Goal: Obtain resource: Download file/media

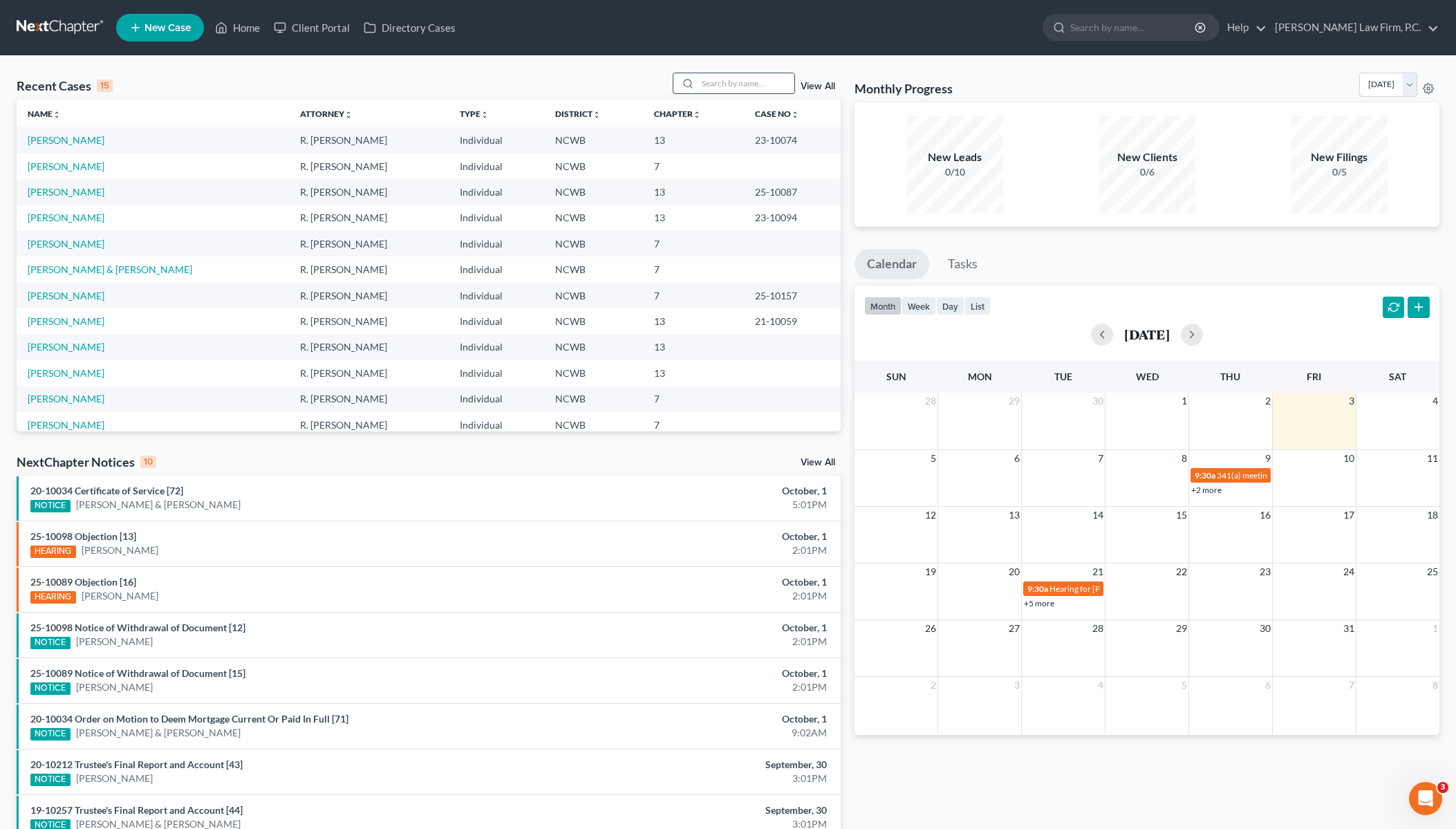
click at [740, 82] on input "search" at bounding box center [746, 83] width 97 height 20
type input "[PERSON_NAME]"
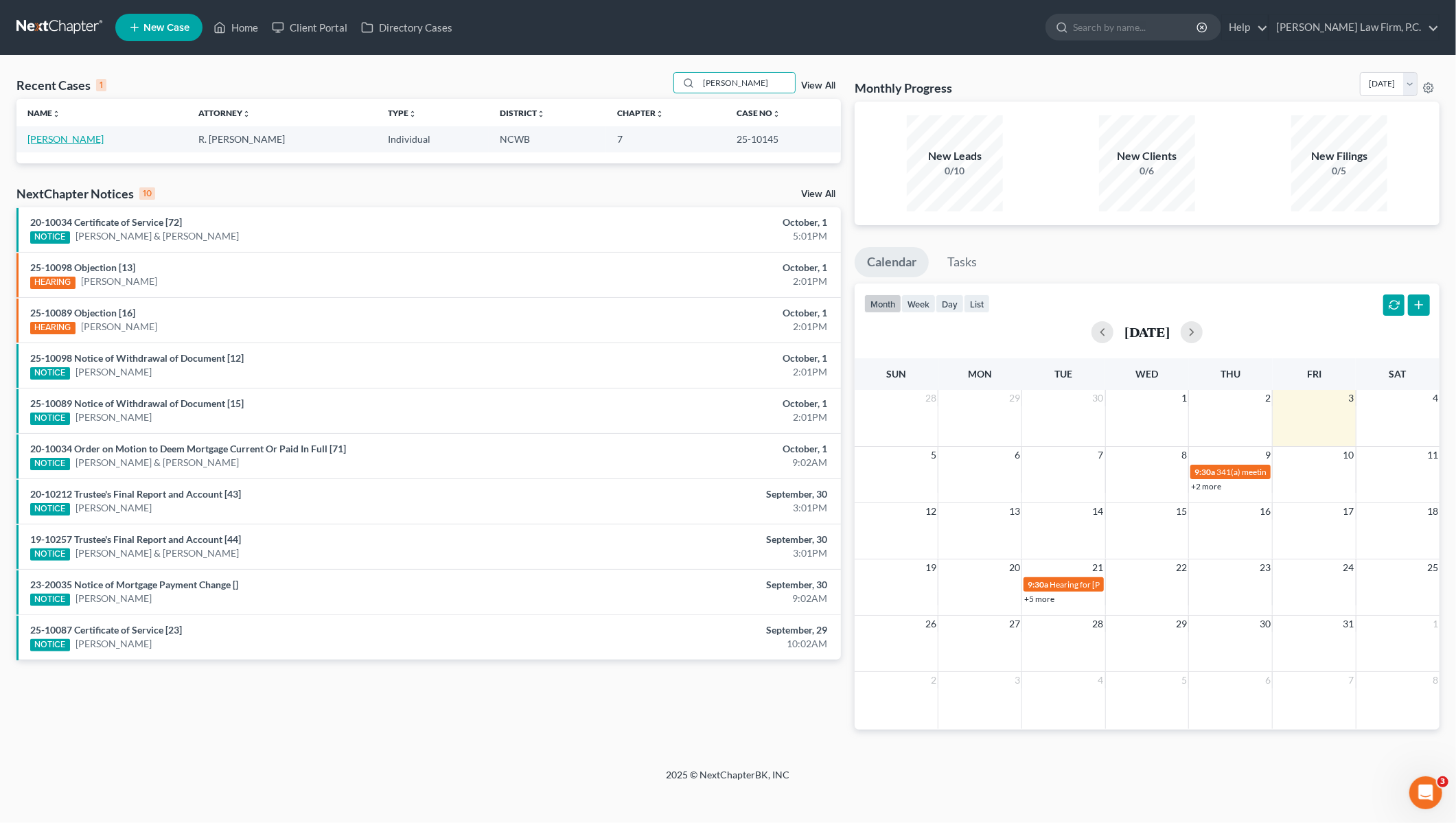
click at [43, 142] on link "[PERSON_NAME]" at bounding box center [65, 139] width 76 height 11
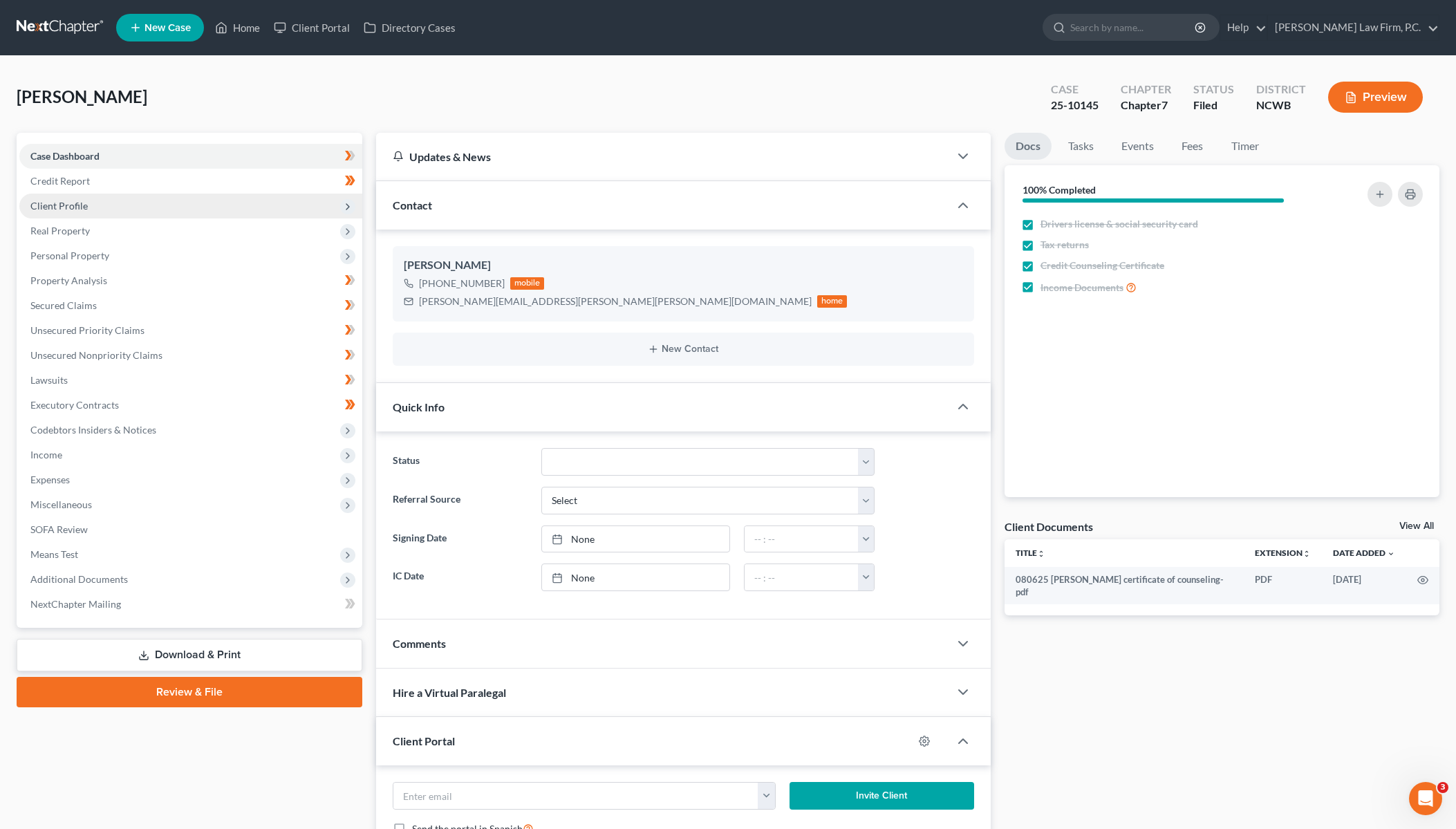
click at [63, 201] on span "Client Profile" at bounding box center [59, 206] width 58 height 12
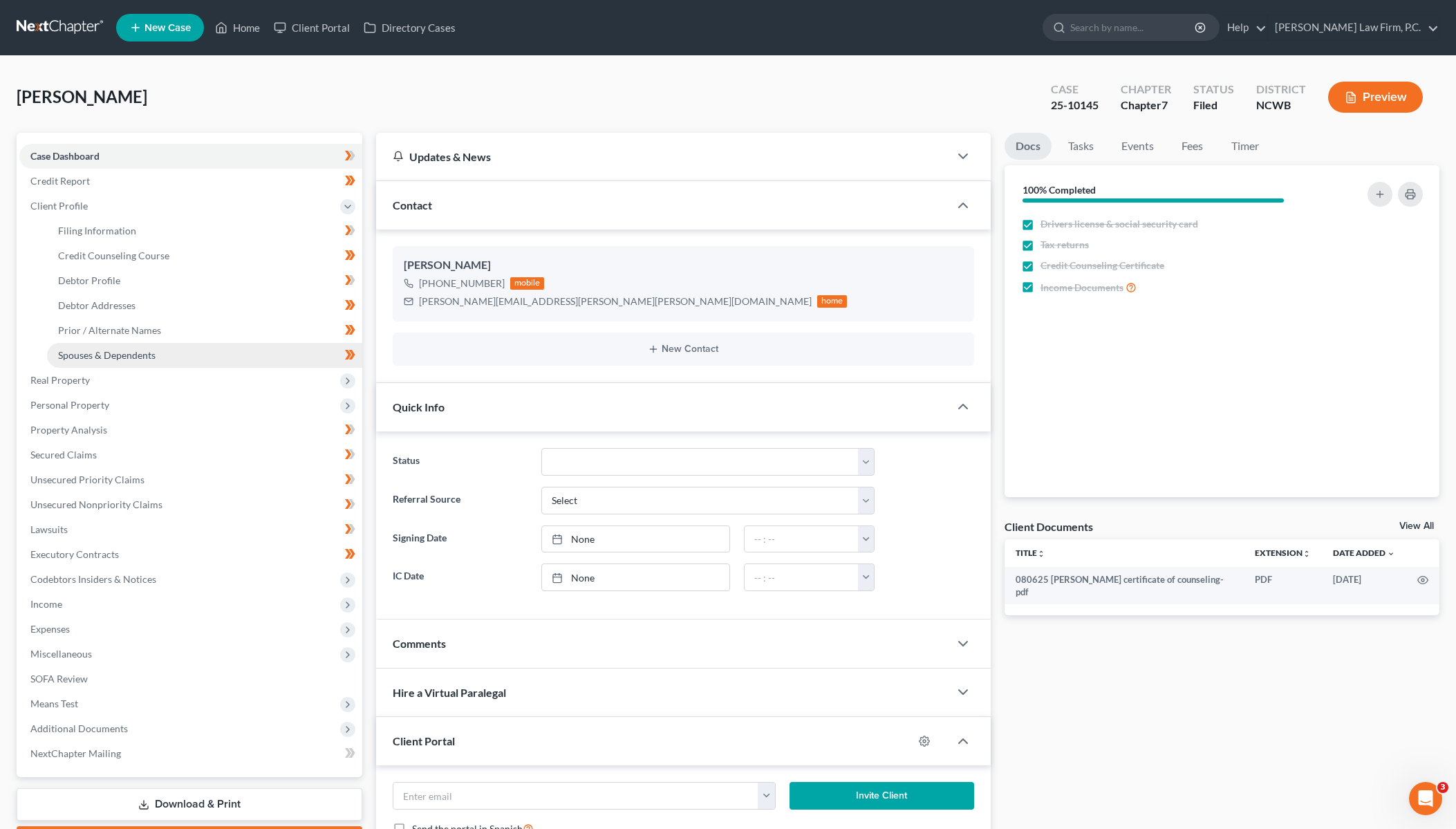
click at [80, 353] on span "Spouses & Dependents" at bounding box center [106, 355] width 97 height 12
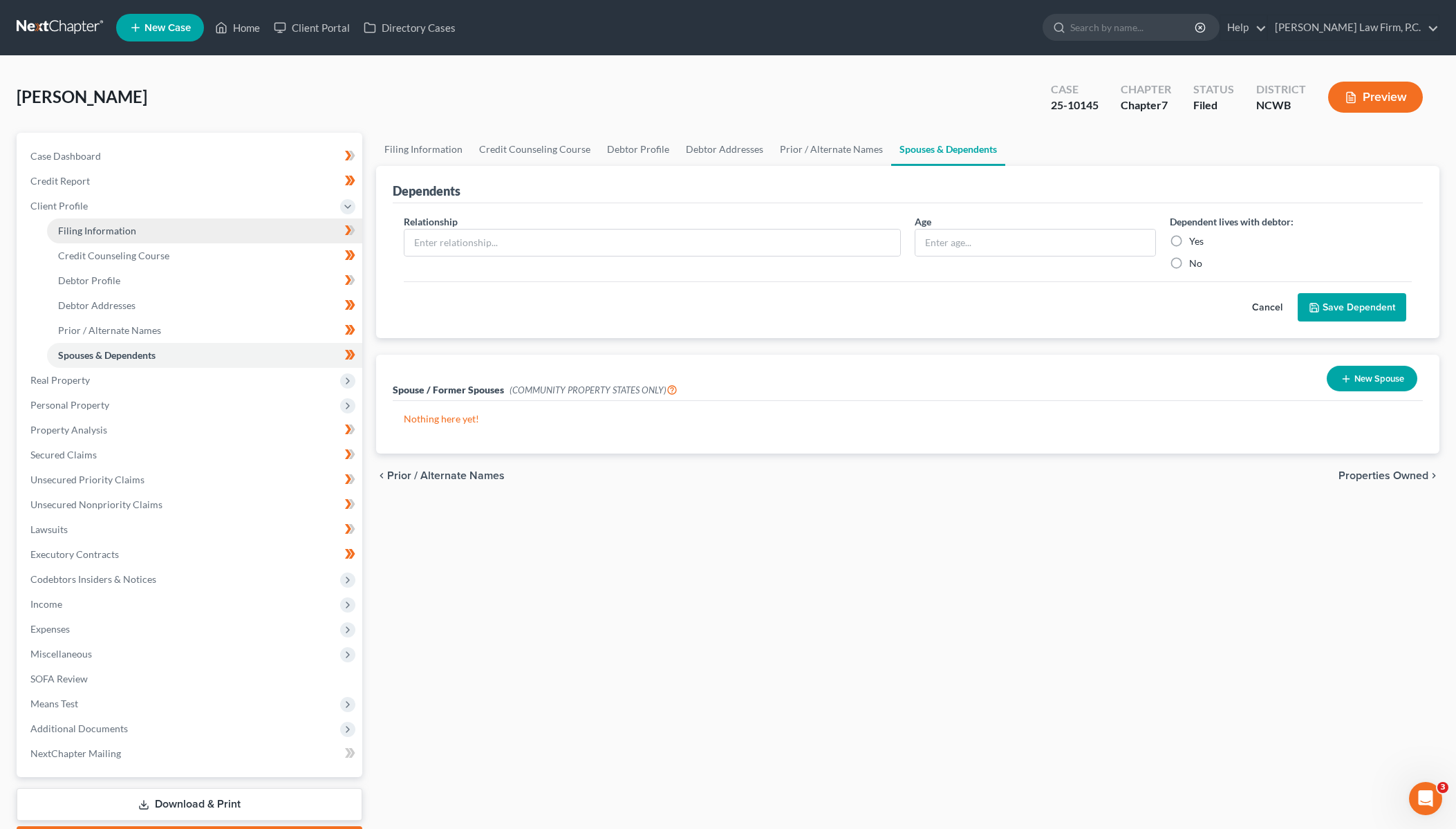
click at [94, 230] on span "Filing Information" at bounding box center [97, 230] width 78 height 12
select select "1"
select select "0"
select select "28"
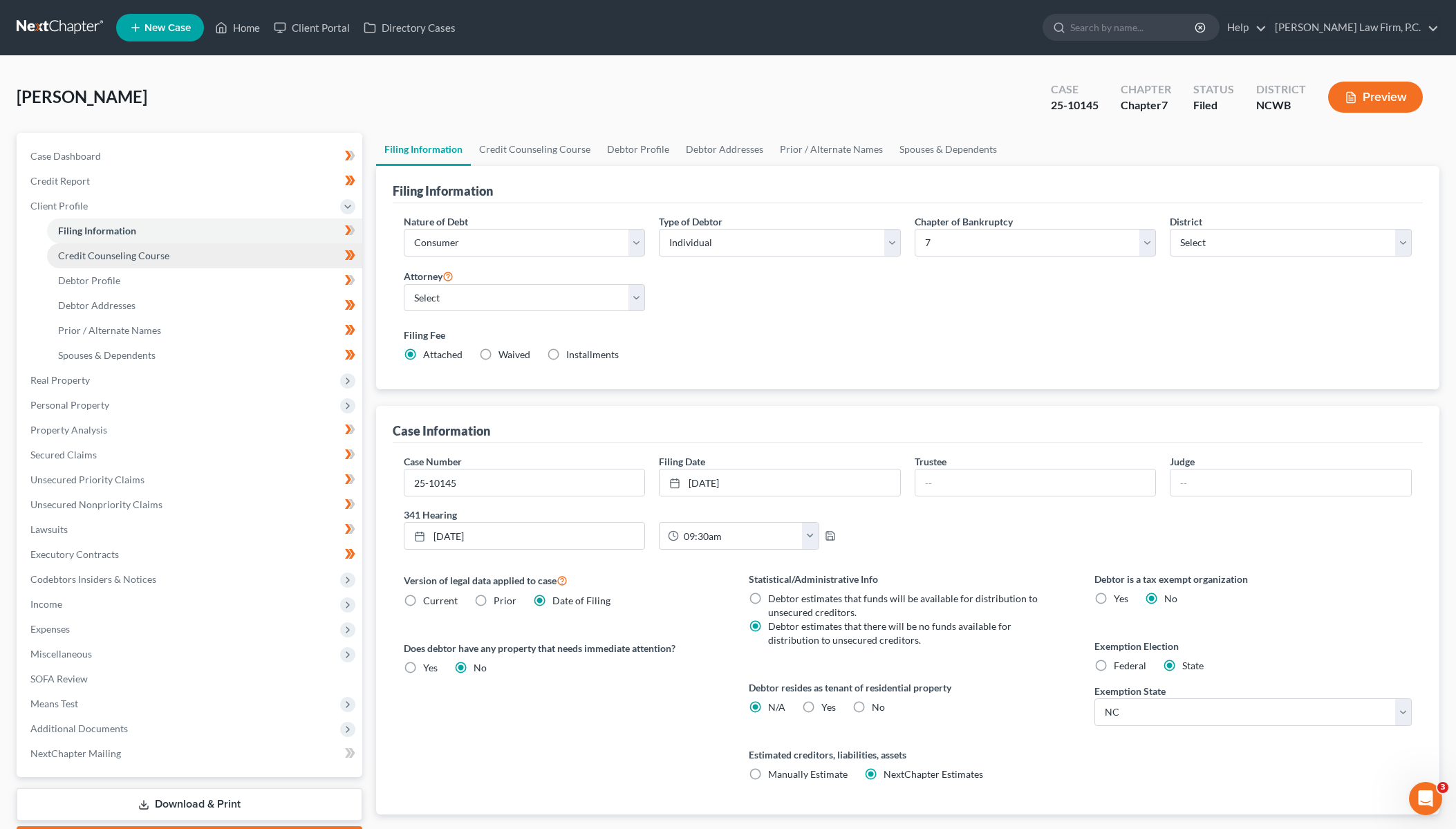
click at [89, 252] on span "Credit Counseling Course" at bounding box center [114, 255] width 112 height 12
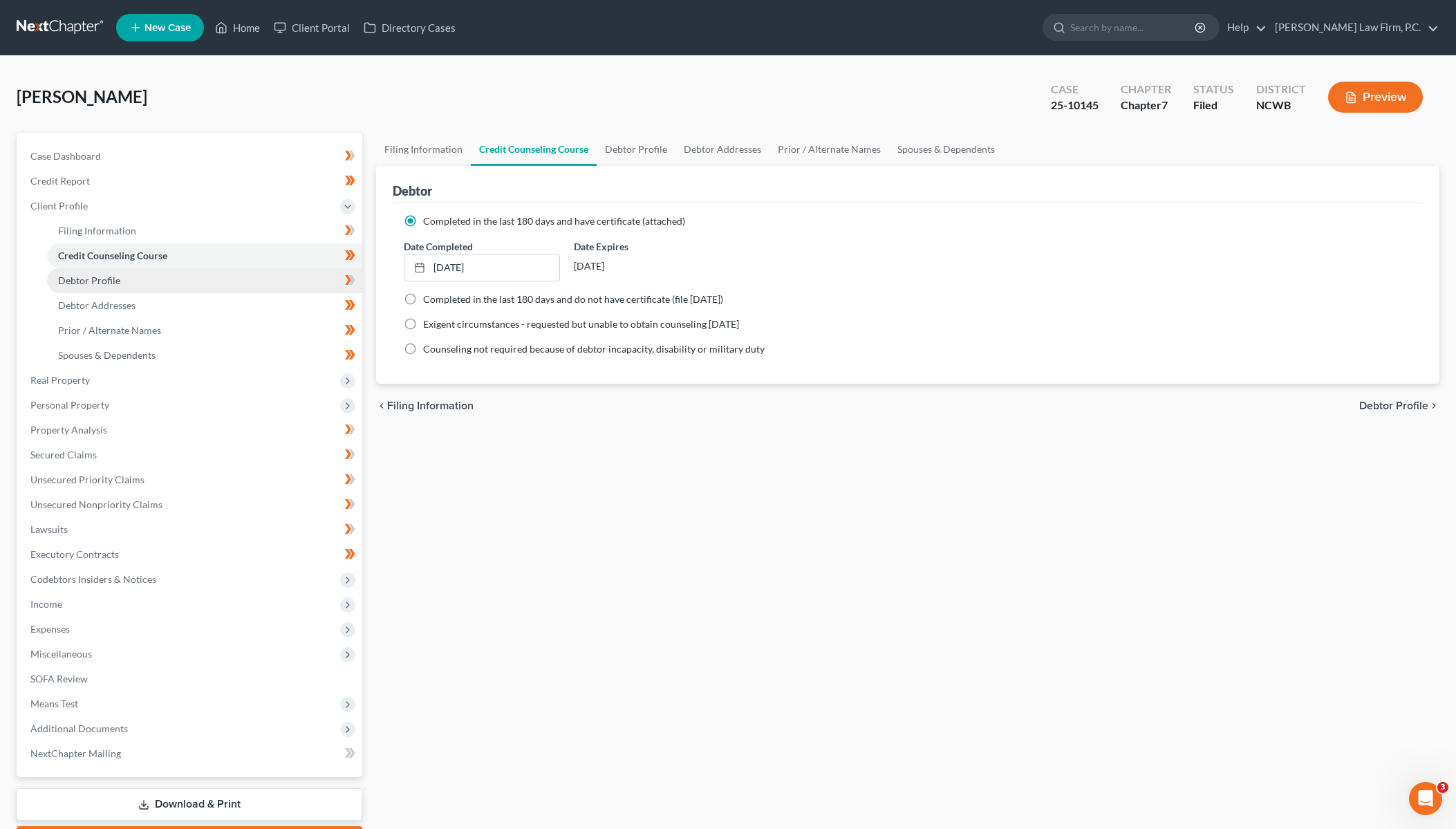
click at [83, 280] on span "Debtor Profile" at bounding box center [89, 280] width 62 height 12
select select "0"
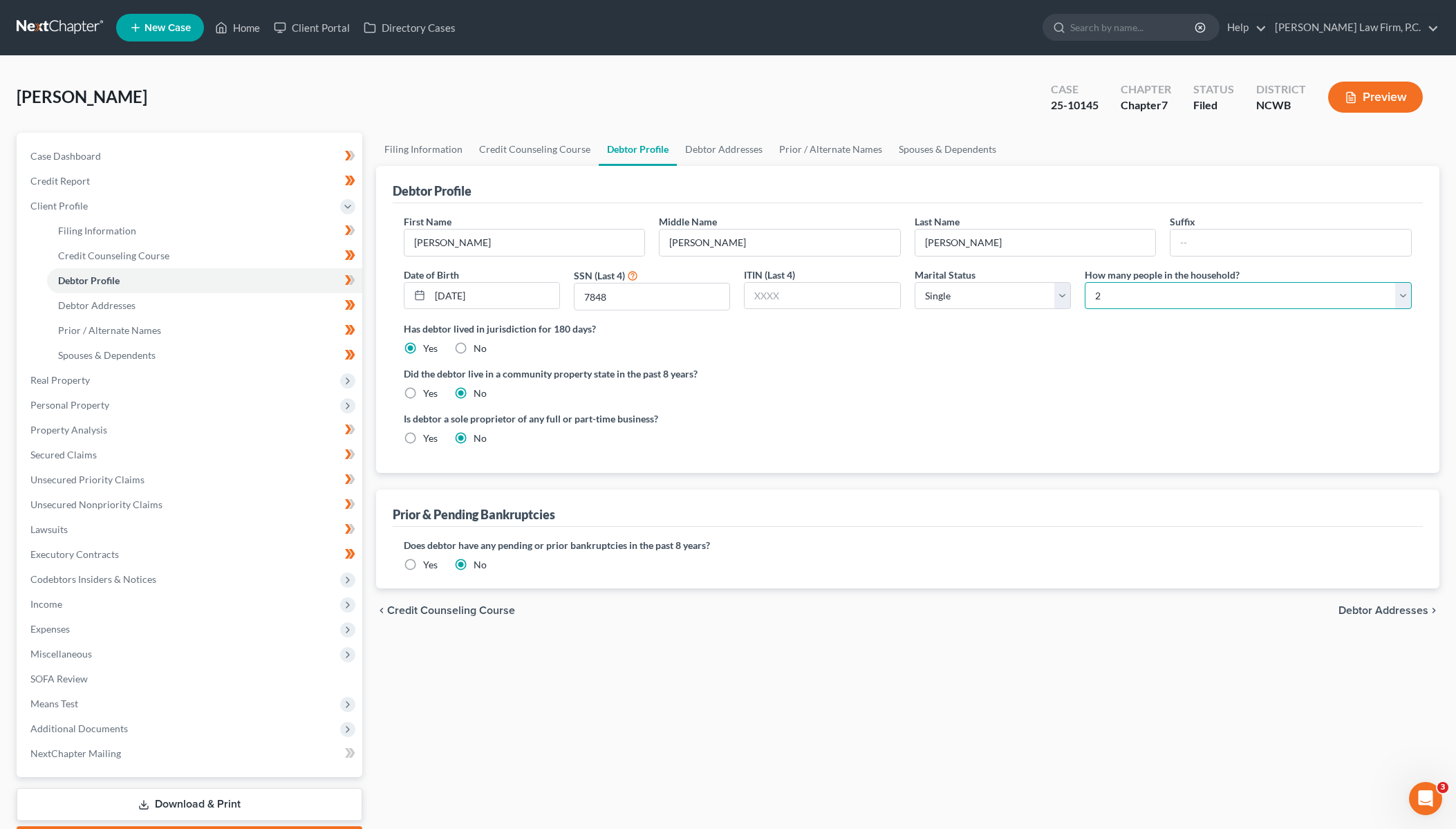
click at [1127, 295] on select "Select 1 2 3 4 5 6 7 8 9 10 11 12 13 14 15 16 17 18 19 20" at bounding box center [1248, 296] width 327 height 27
select select "0"
click at [1085, 282] on select "Select 1 2 3 4 5 6 7 8 9 10 11 12 13 14 15 16 17 18 19 20" at bounding box center [1248, 296] width 327 height 27
click at [876, 335] on div "Has debtor lived in jurisdiction for 180 days? Yes No Debtor must reside in jur…" at bounding box center [908, 338] width 1009 height 34
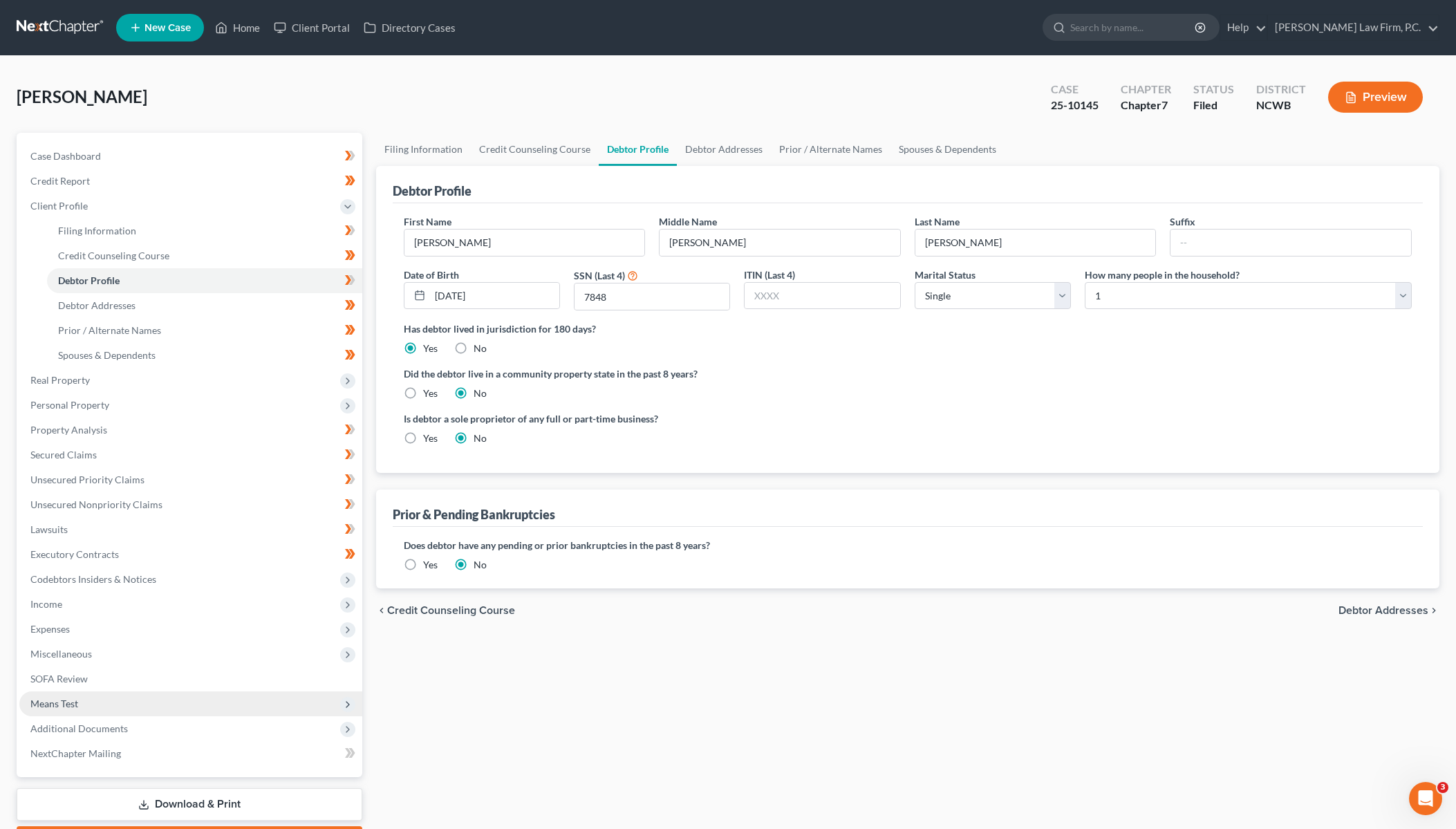
click at [44, 708] on span "Means Test" at bounding box center [54, 704] width 47 height 12
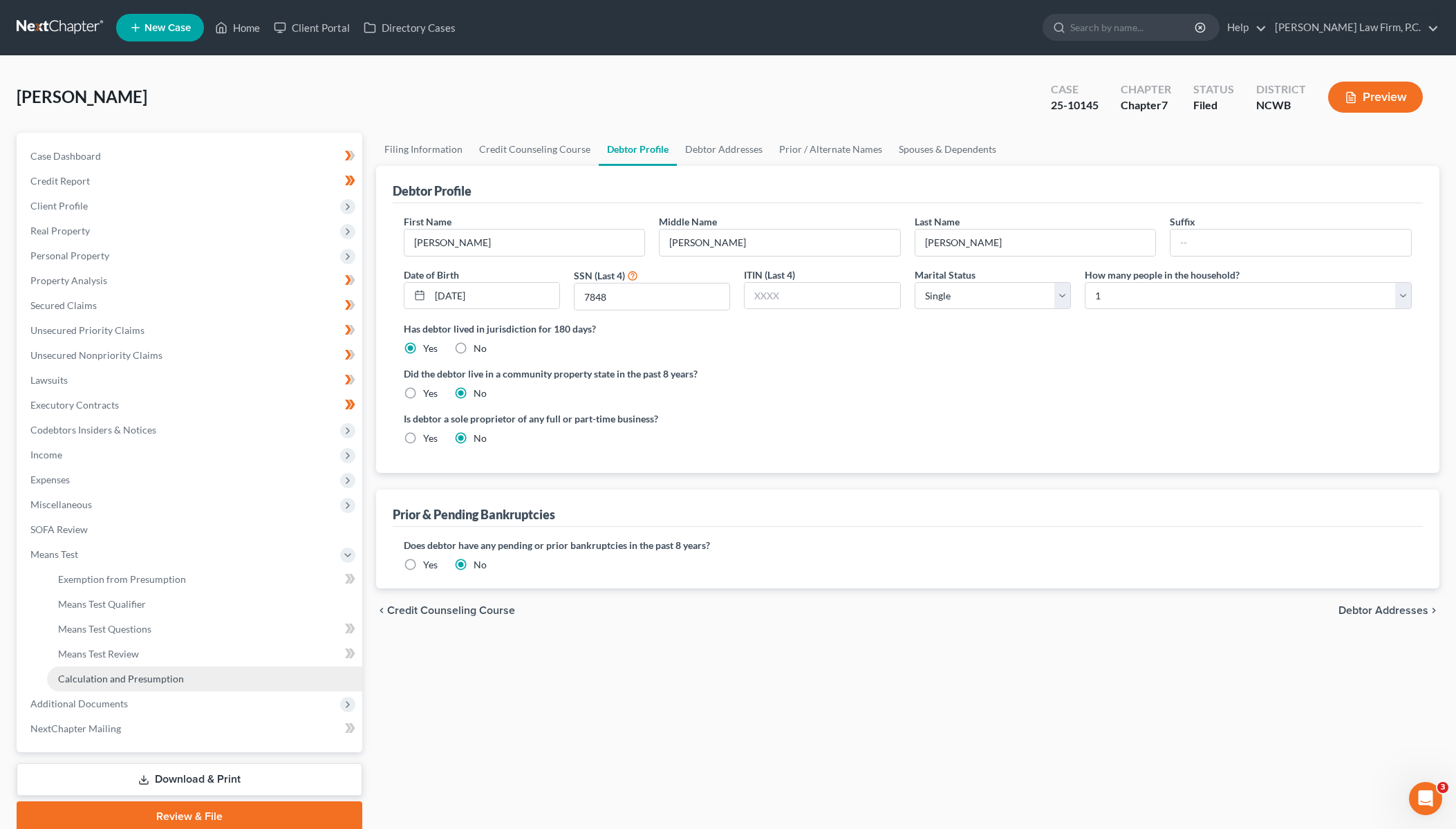
click at [124, 680] on span "Calculation and Presumption" at bounding box center [121, 679] width 126 height 12
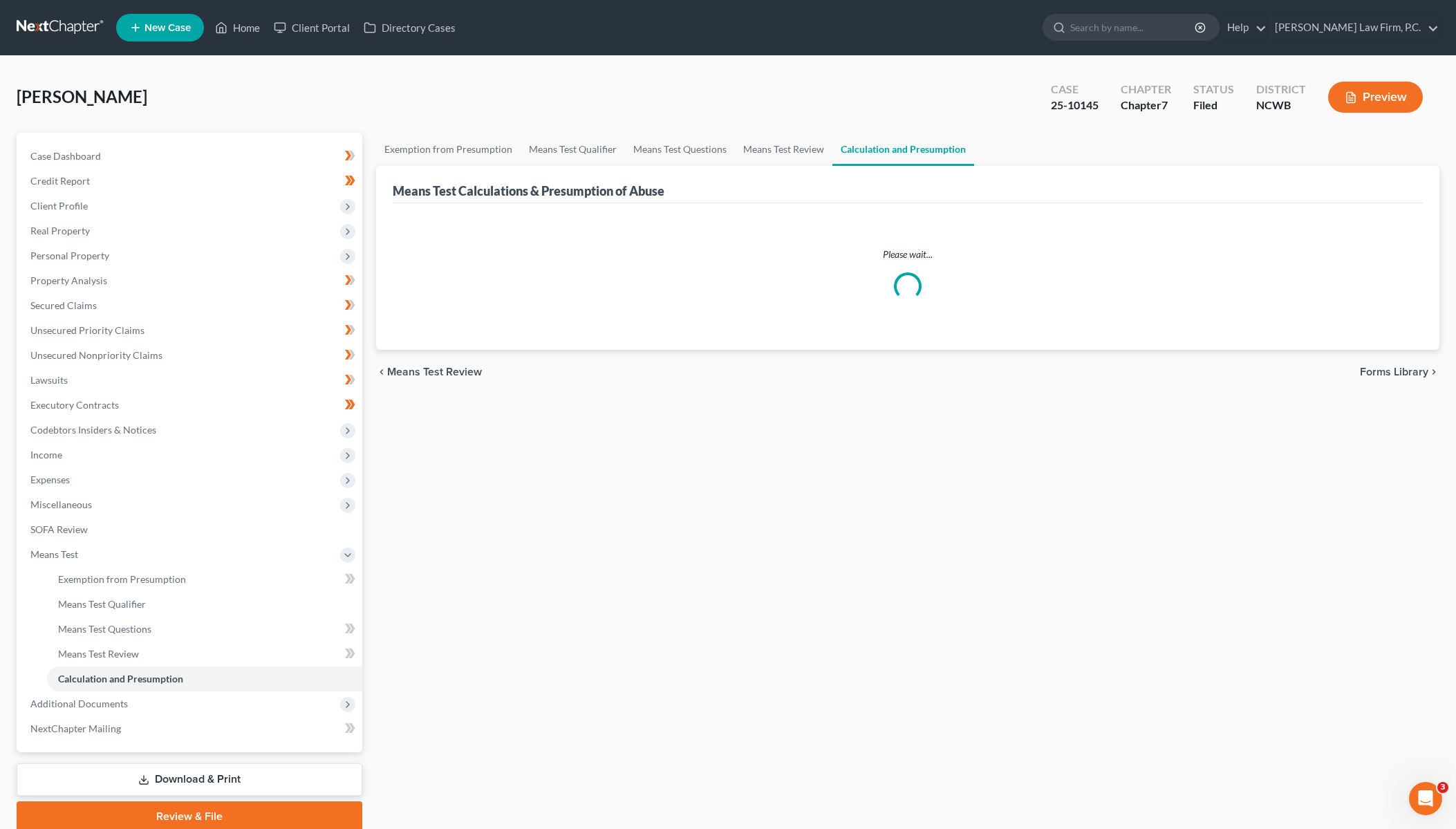
click at [210, 770] on link "Download & Print" at bounding box center [189, 779] width 345 height 32
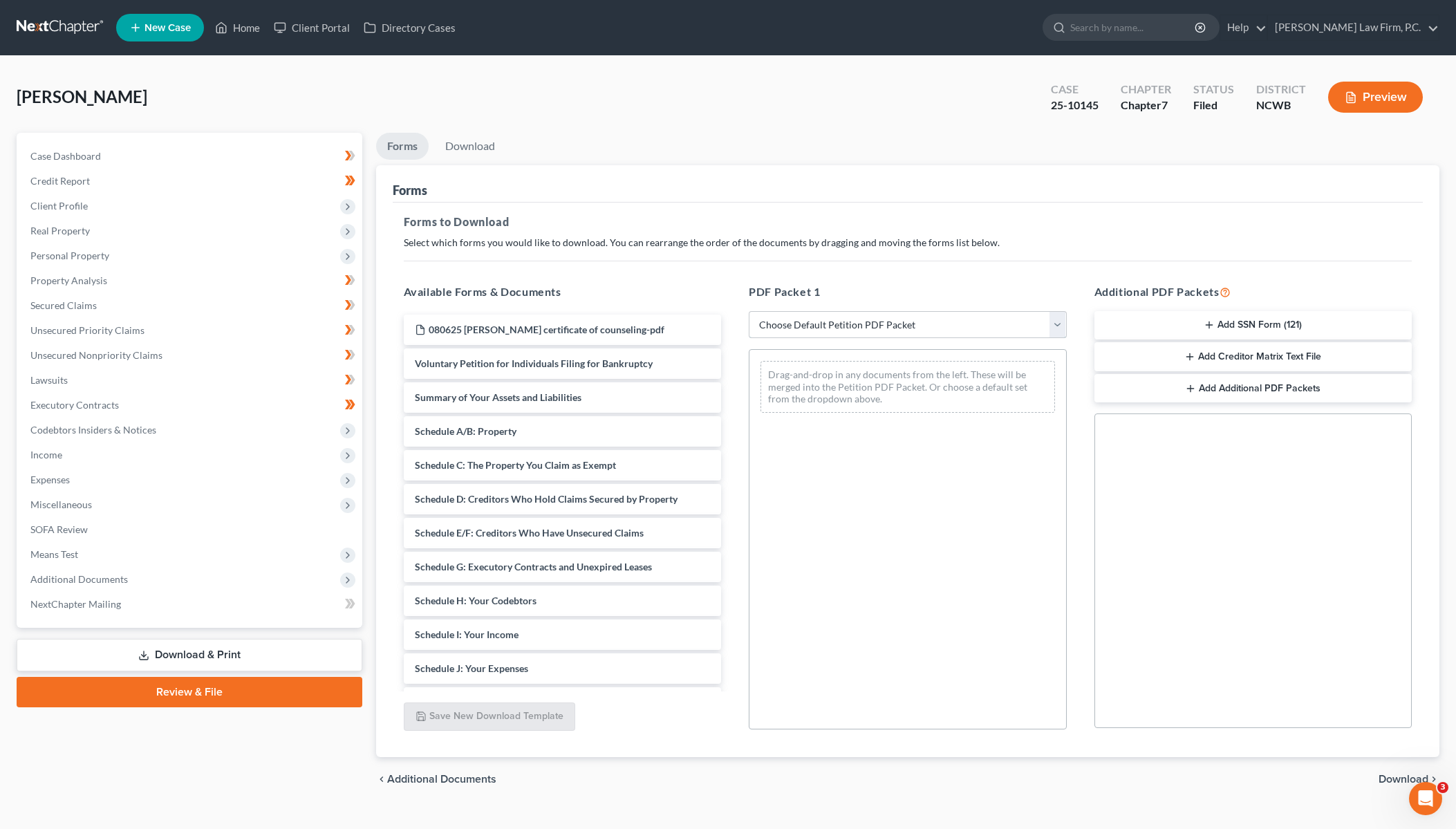
drag, startPoint x: 846, startPoint y: 321, endPoint x: 835, endPoint y: 333, distance: 16.3
click at [846, 321] on select "Choose Default Petition PDF Packet Complete Bankruptcy Petition (all forms and …" at bounding box center [908, 325] width 318 height 27
select select "2"
click at [749, 311] on select "Choose Default Petition PDF Packet Complete Bankruptcy Petition (all forms and …" at bounding box center [908, 325] width 318 height 27
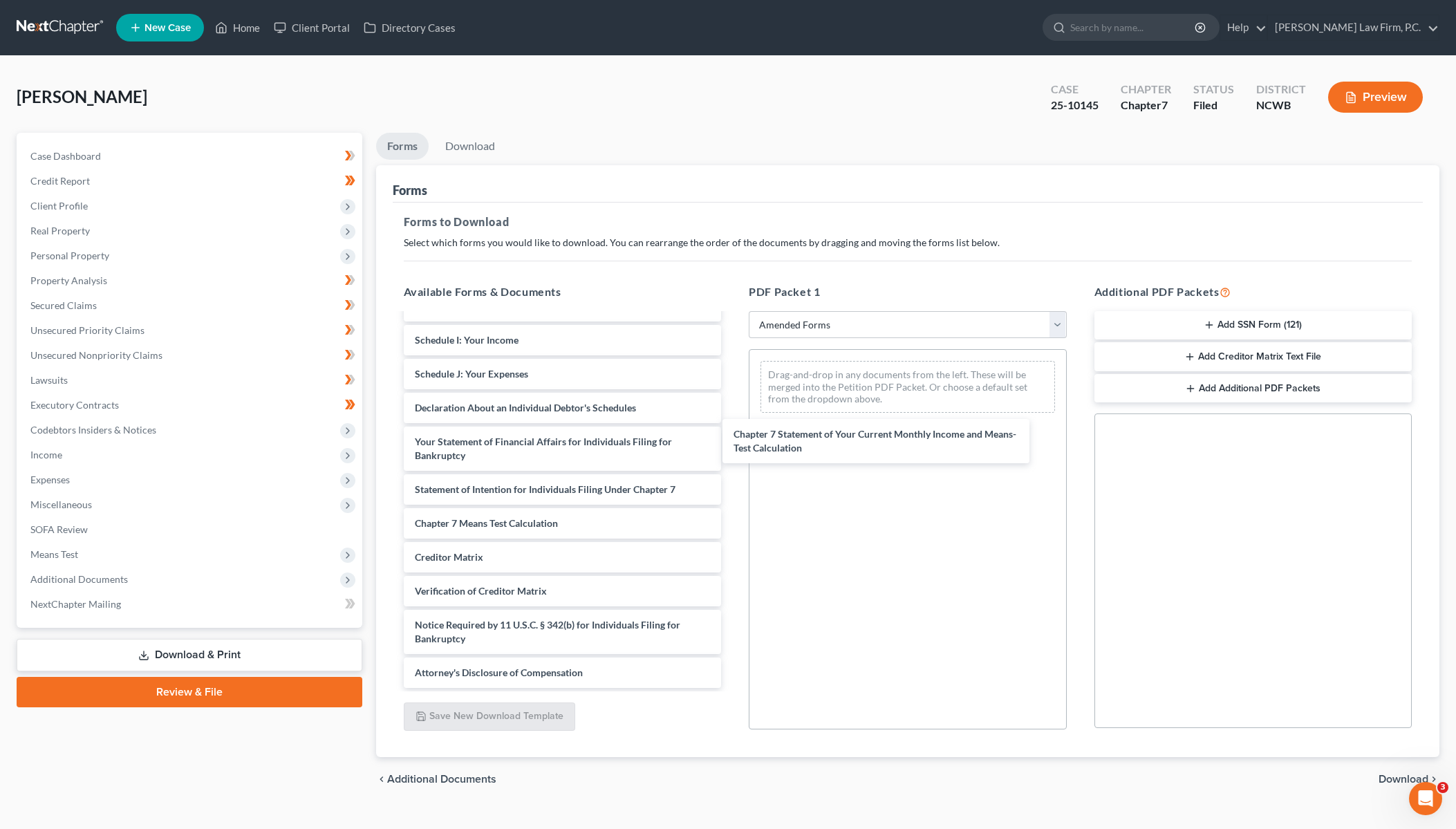
scroll to position [261, 0]
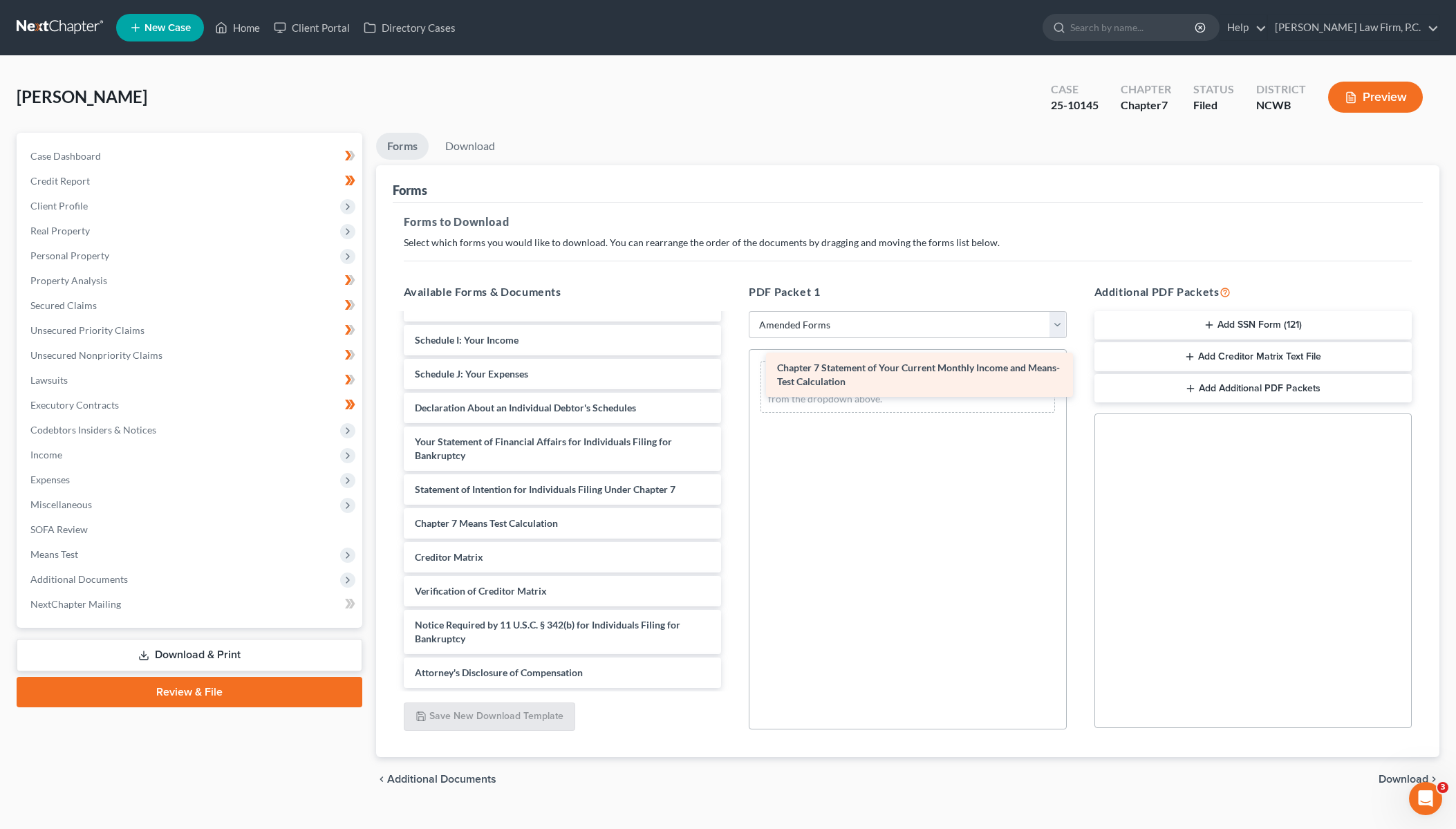
drag, startPoint x: 493, startPoint y: 507, endPoint x: 855, endPoint y: 370, distance: 387.1
click at [733, 370] on div "Chapter 7 Statement of Your Current Monthly Income and Means-Test Calculation V…" at bounding box center [563, 371] width 340 height 634
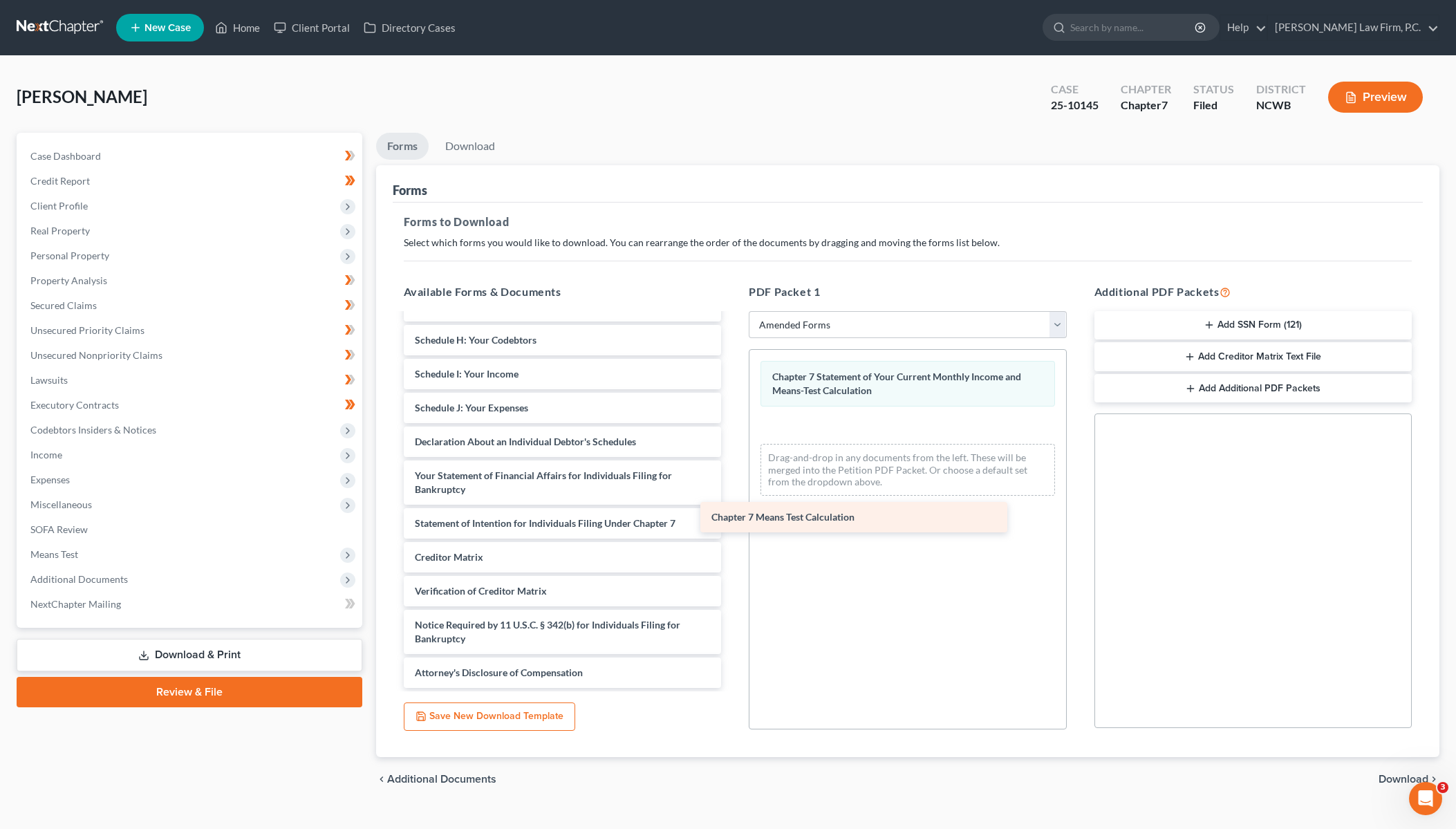
scroll to position [227, 0]
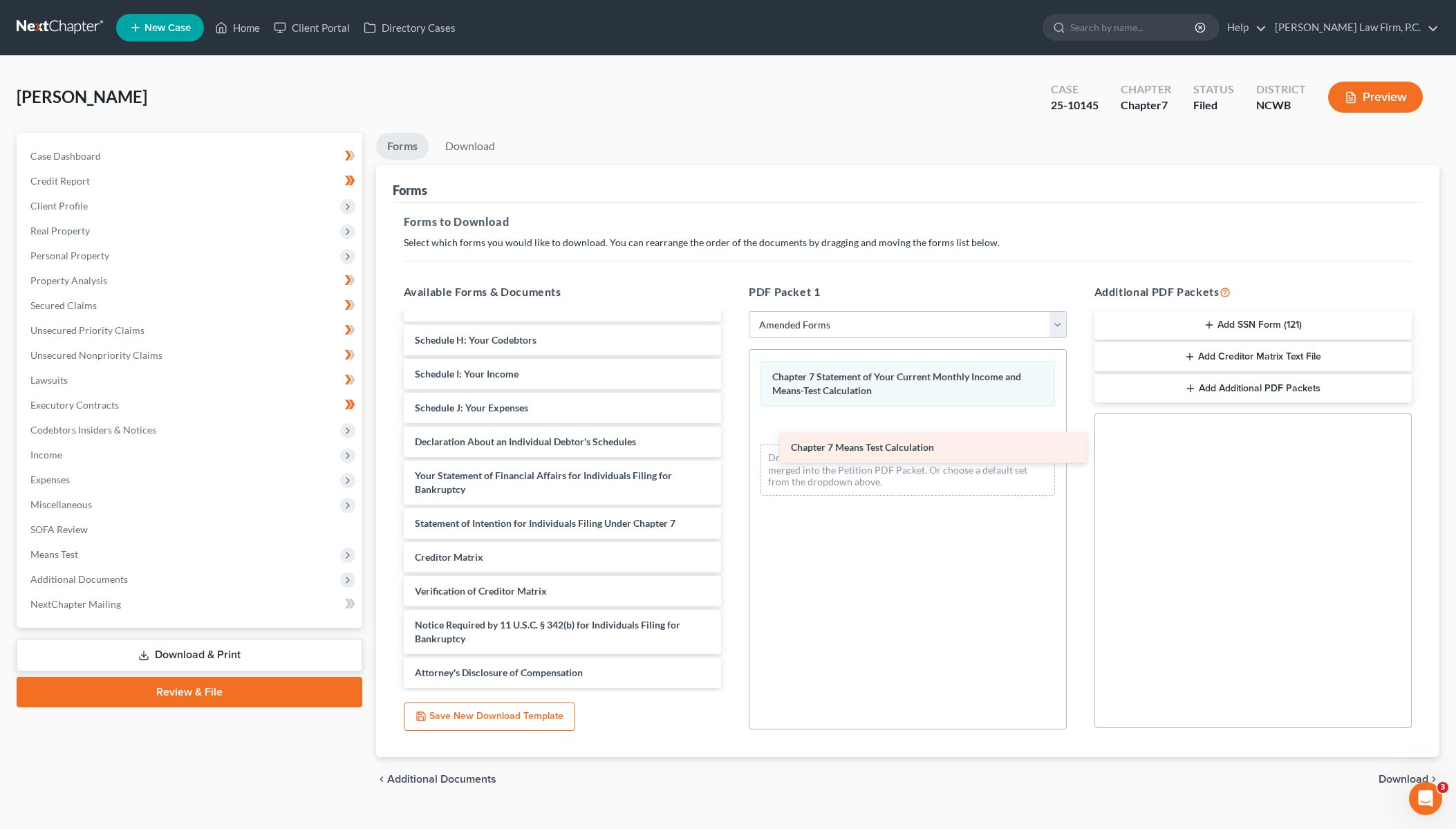
drag, startPoint x: 466, startPoint y: 523, endPoint x: 839, endPoint y: 443, distance: 381.5
click at [733, 443] on div "Chapter 7 Means Test Calculation Voluntary Petition for Individuals Filing for …" at bounding box center [563, 388] width 340 height 600
click at [1380, 776] on span "Download" at bounding box center [1403, 779] width 50 height 11
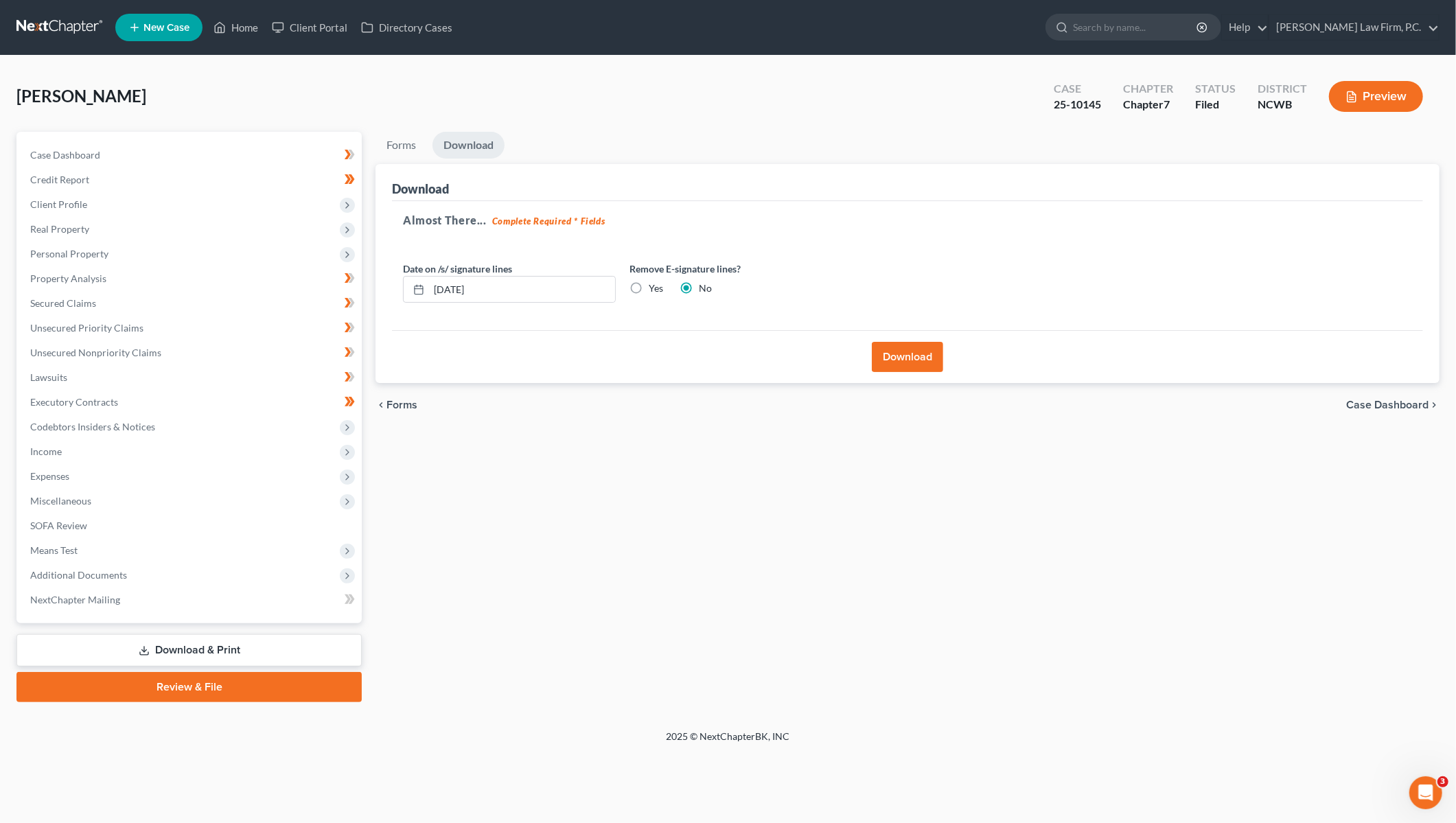
click at [649, 287] on label "Yes" at bounding box center [656, 288] width 14 height 14
click at [654, 287] on input "Yes" at bounding box center [659, 286] width 9 height 9
radio input "true"
radio input "false"
click at [901, 361] on button "Download" at bounding box center [907, 357] width 71 height 30
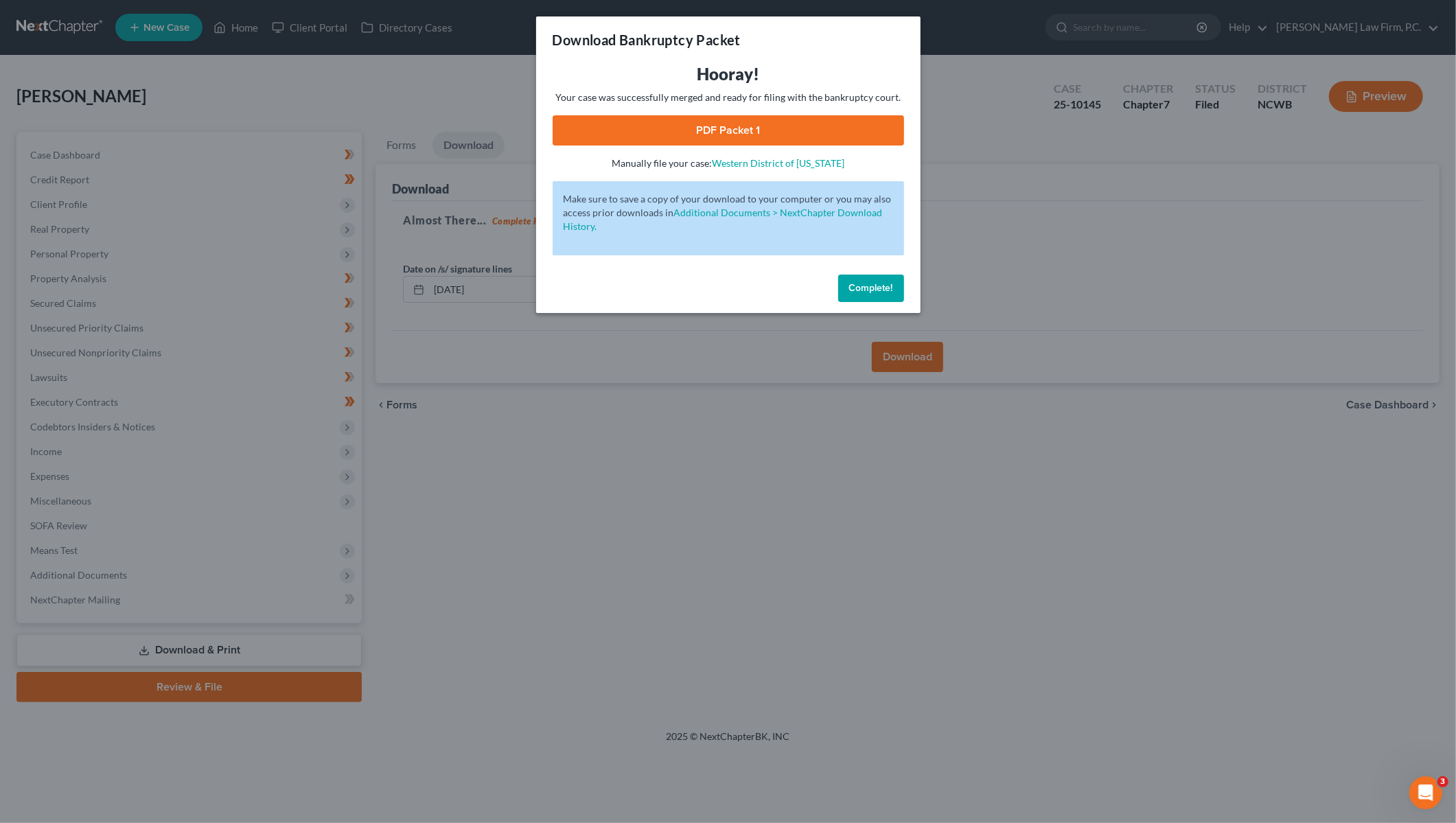
click at [736, 123] on link "PDF Packet 1" at bounding box center [729, 130] width 351 height 30
click at [41, 552] on div "Download Bankruptcy Packet Hooray! Your case was successfully merged and ready …" at bounding box center [728, 412] width 1456 height 823
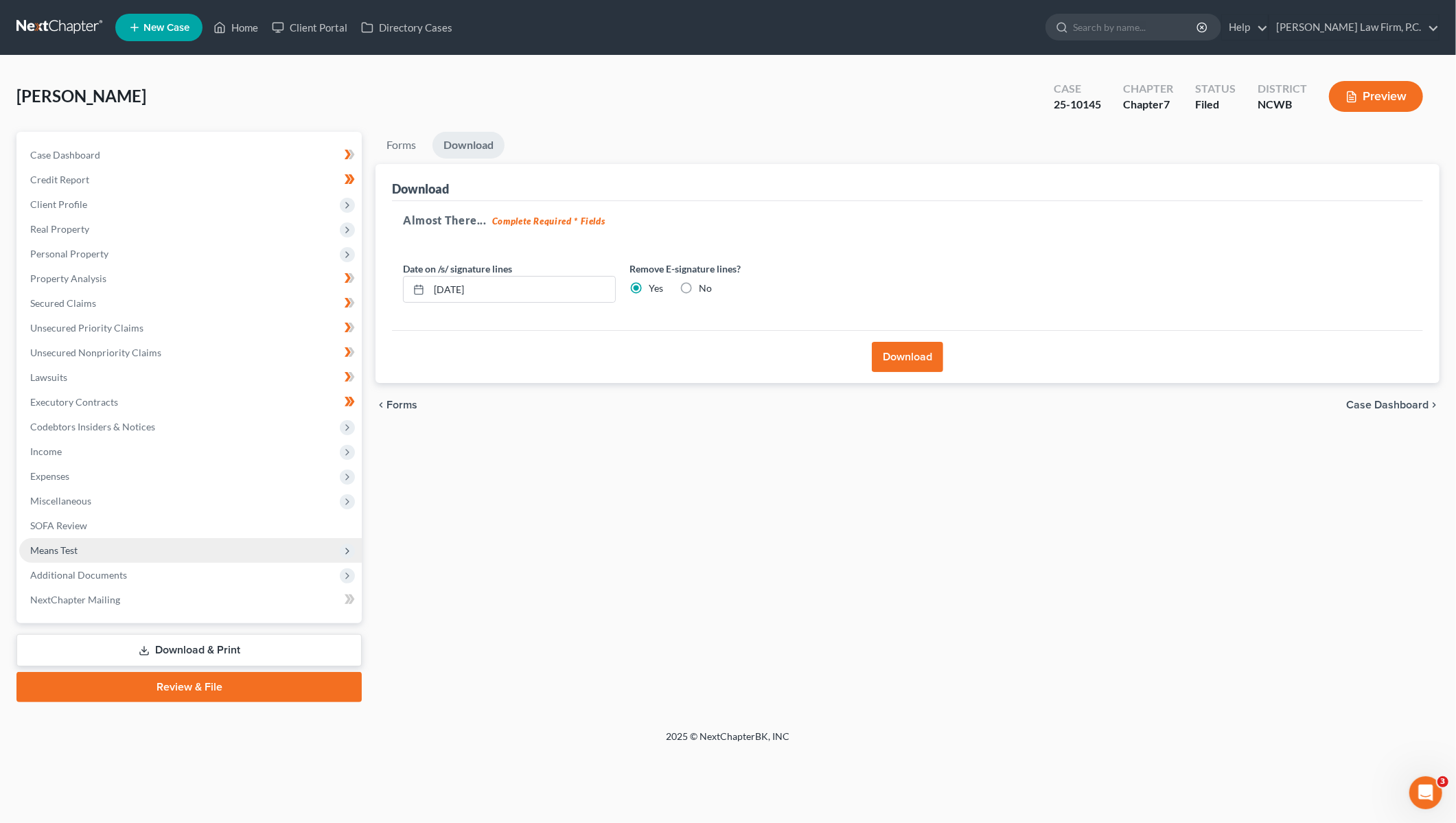
click at [41, 549] on span "Means Test" at bounding box center [54, 550] width 47 height 11
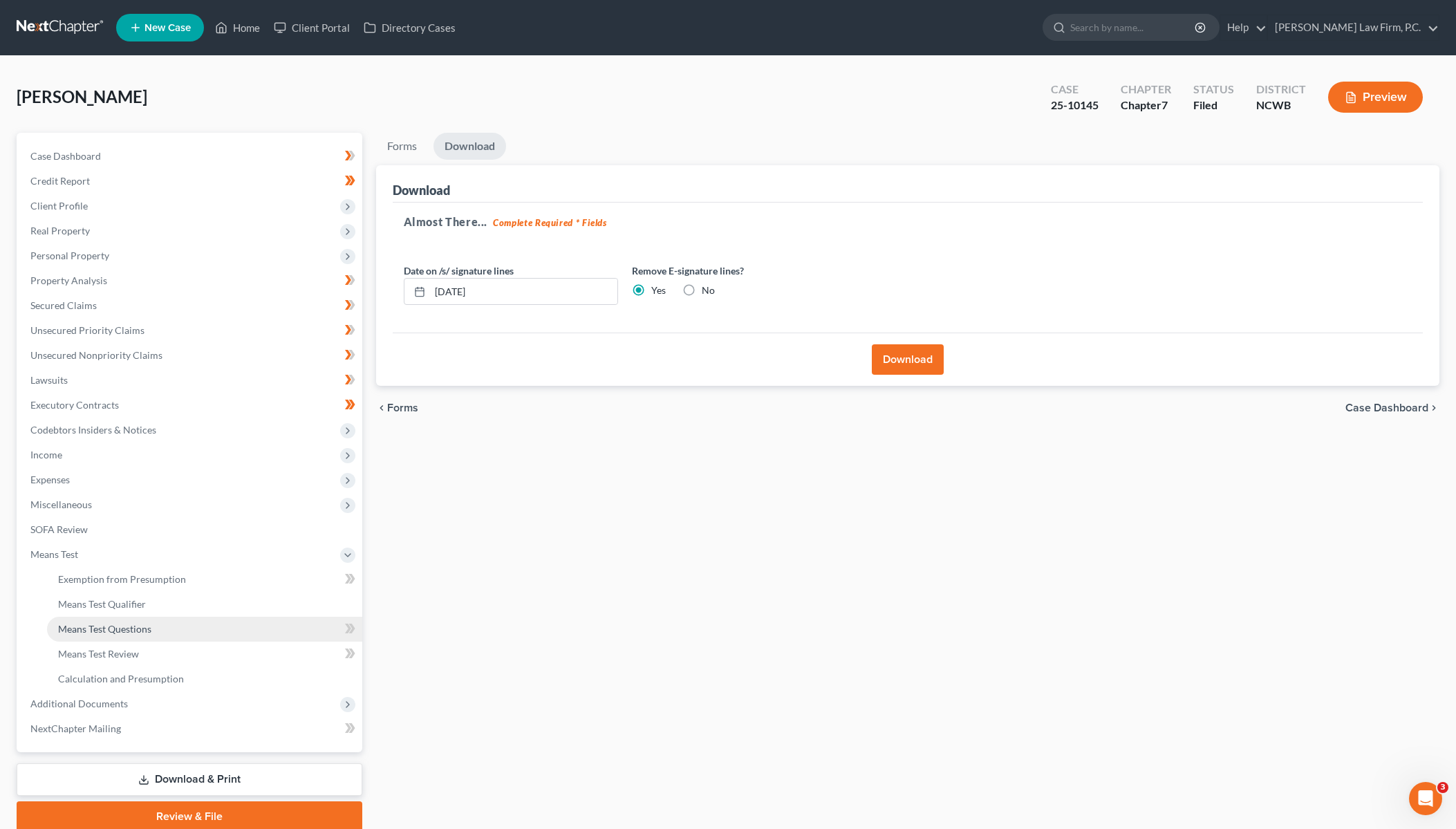
click at [91, 629] on span "Means Test Questions" at bounding box center [105, 629] width 94 height 12
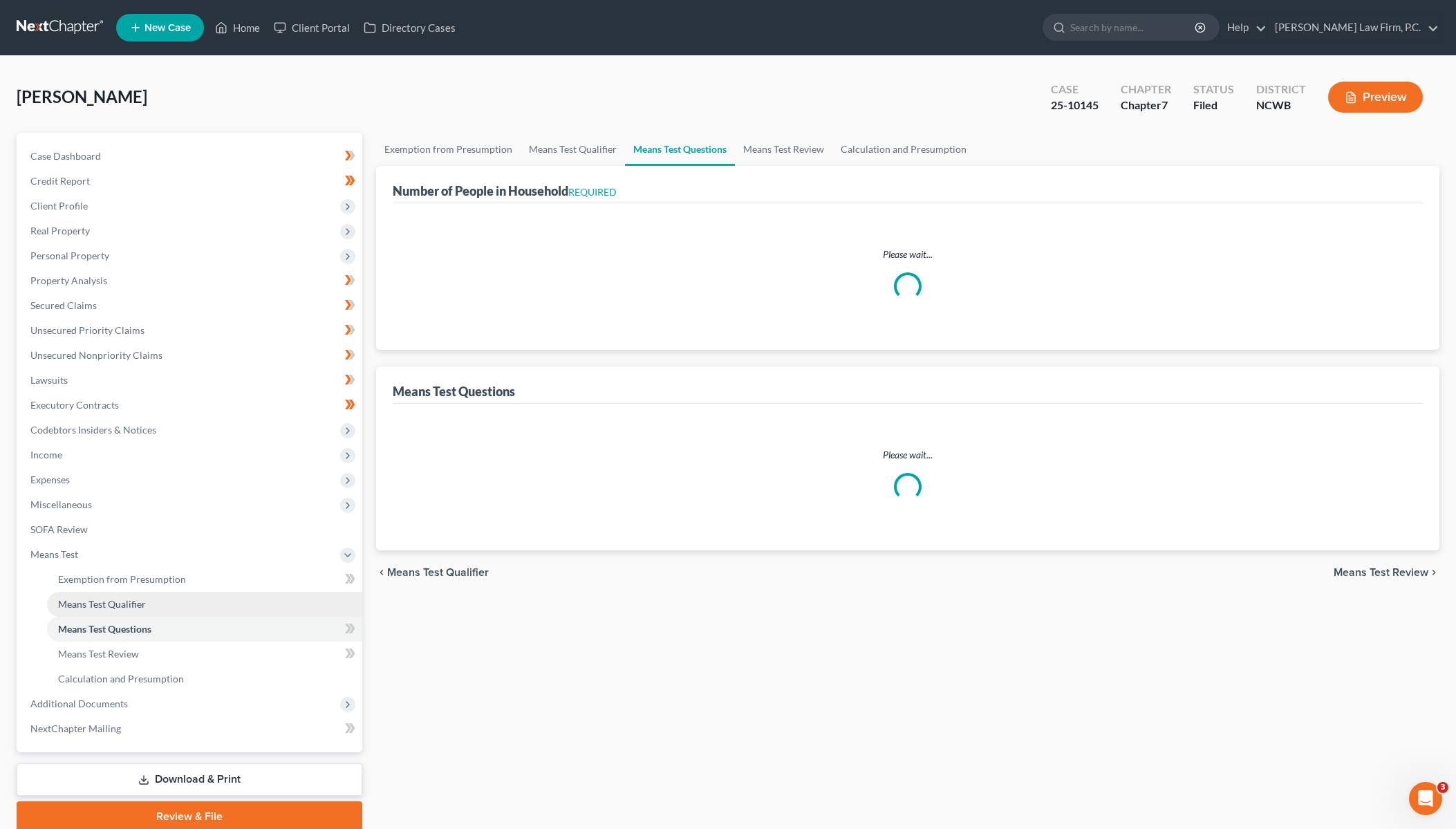
select select "0"
select select "60"
select select "0"
select select "60"
select select "1"
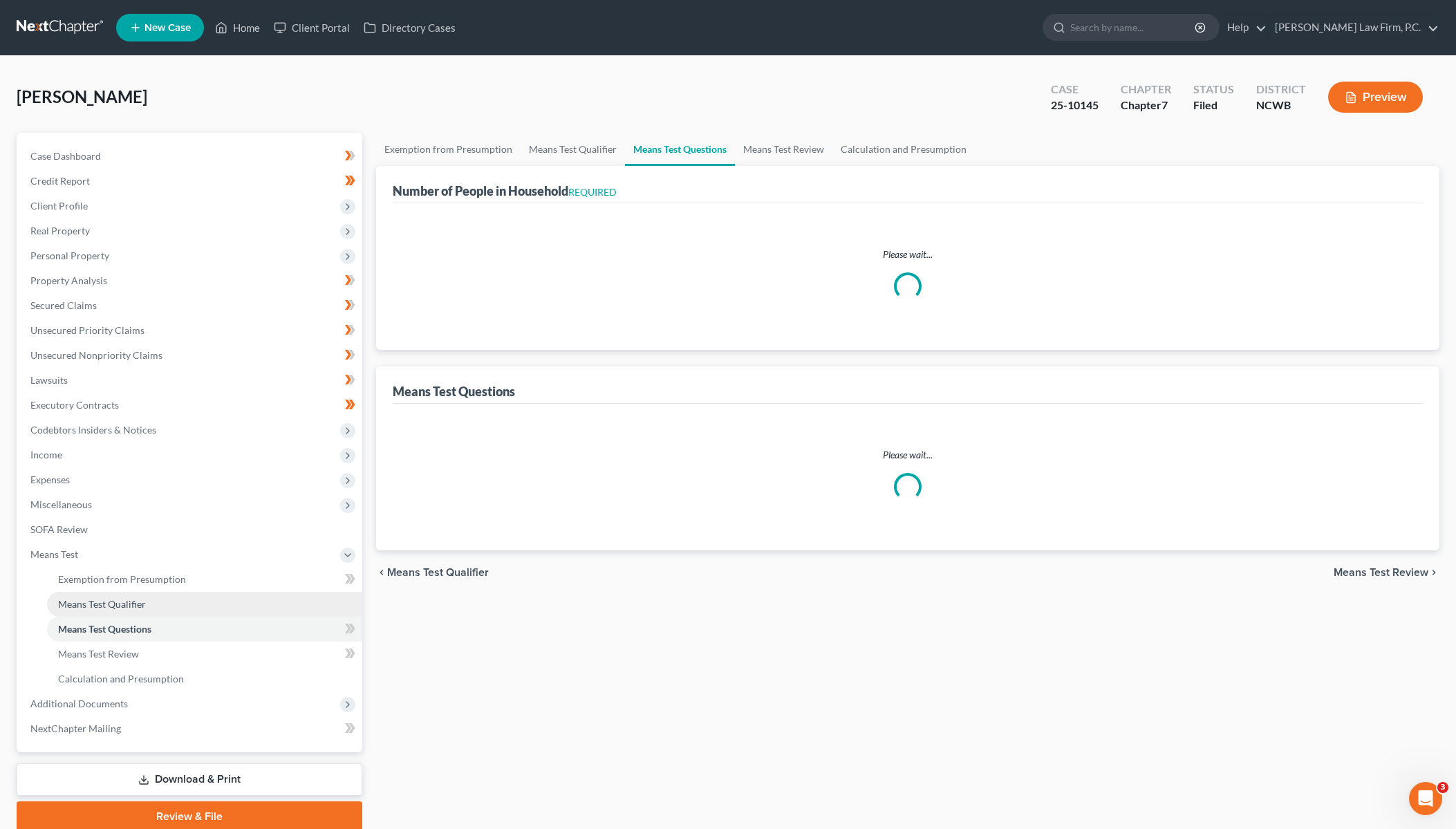
select select "1"
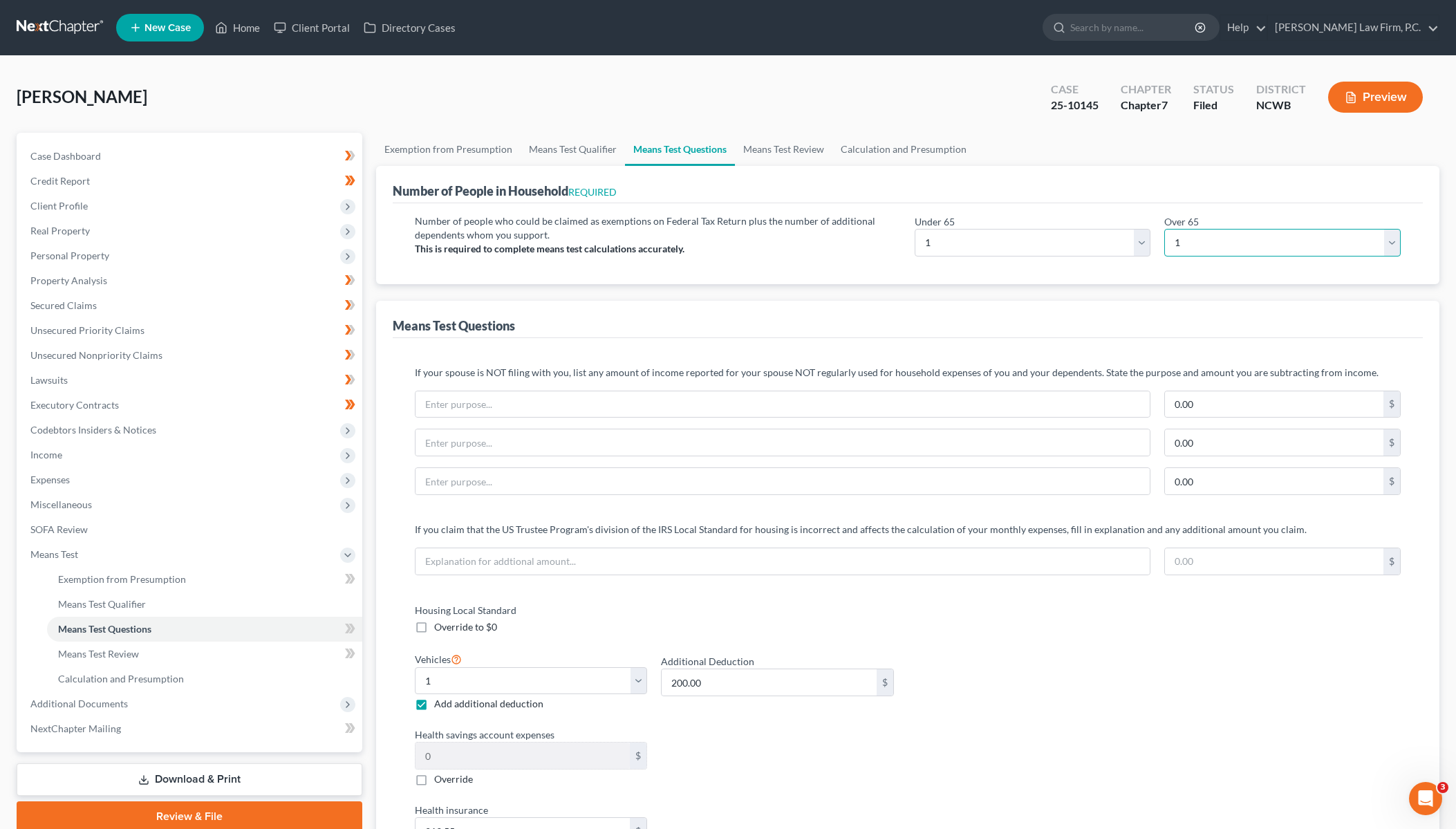
click at [1209, 235] on select "# 0 1 2 3 4 5 6 7 8 9 10" at bounding box center [1282, 243] width 237 height 27
select select "0"
click at [1164, 229] on select "# 0 1 2 3 4 5 6 7 8 9 10" at bounding box center [1282, 243] width 237 height 27
click at [163, 773] on link "Download & Print" at bounding box center [189, 779] width 345 height 32
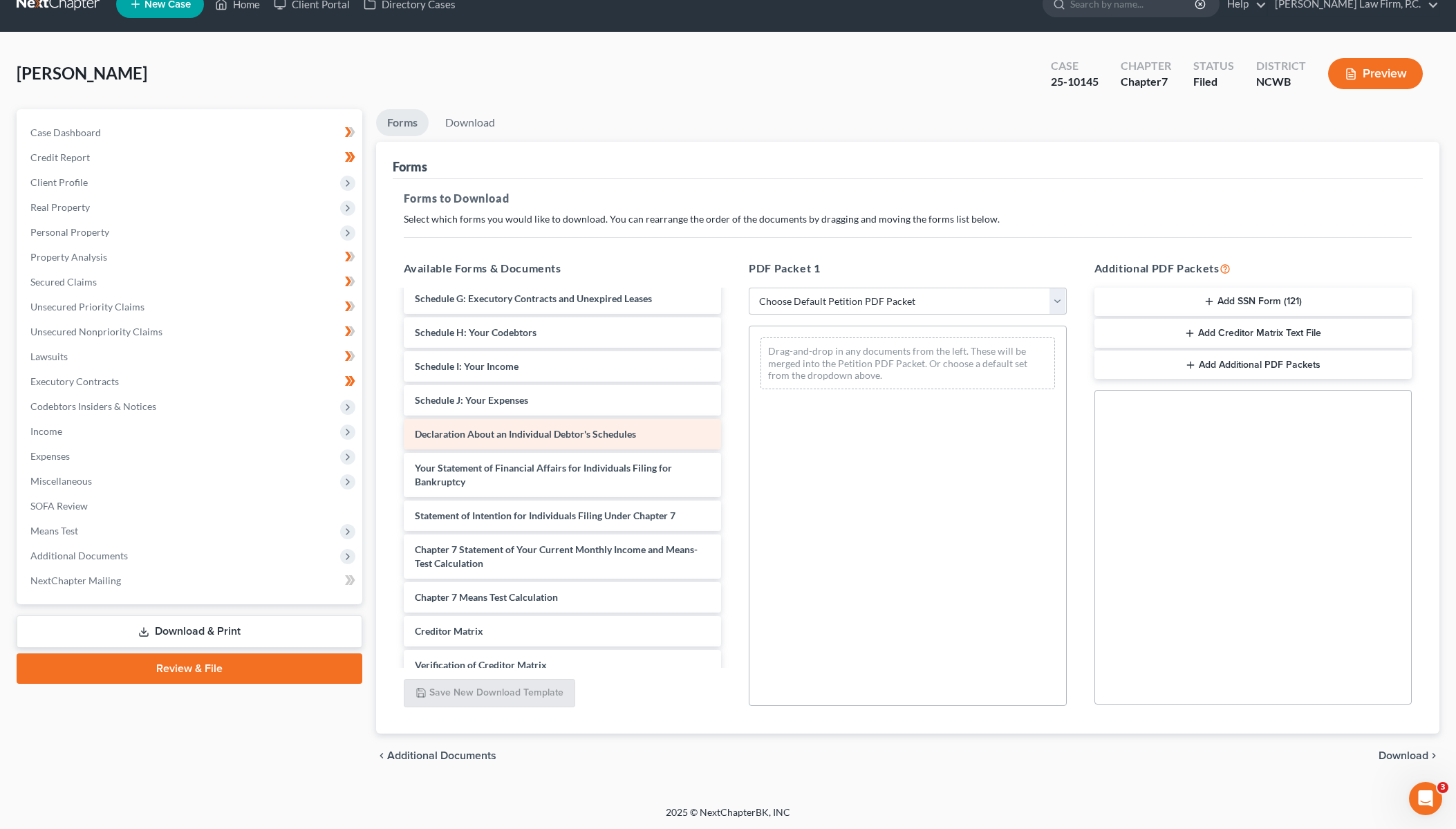
scroll to position [273, 0]
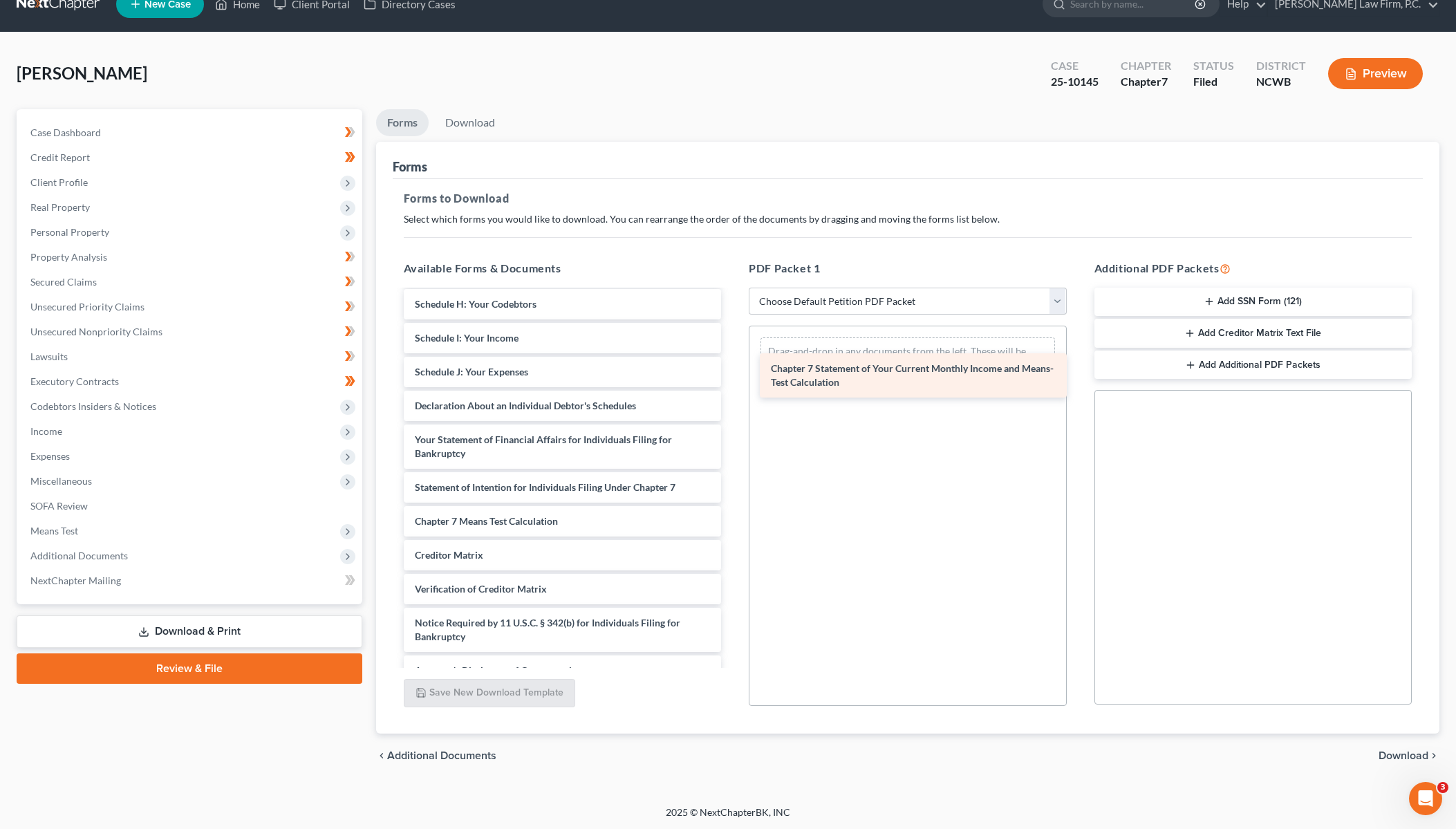
drag, startPoint x: 486, startPoint y: 518, endPoint x: 843, endPoint y: 356, distance: 392.0
click at [733, 356] on div "Chapter 7 Statement of Your Current Monthly Income and Means-Test Calculation 0…" at bounding box center [563, 352] width 340 height 668
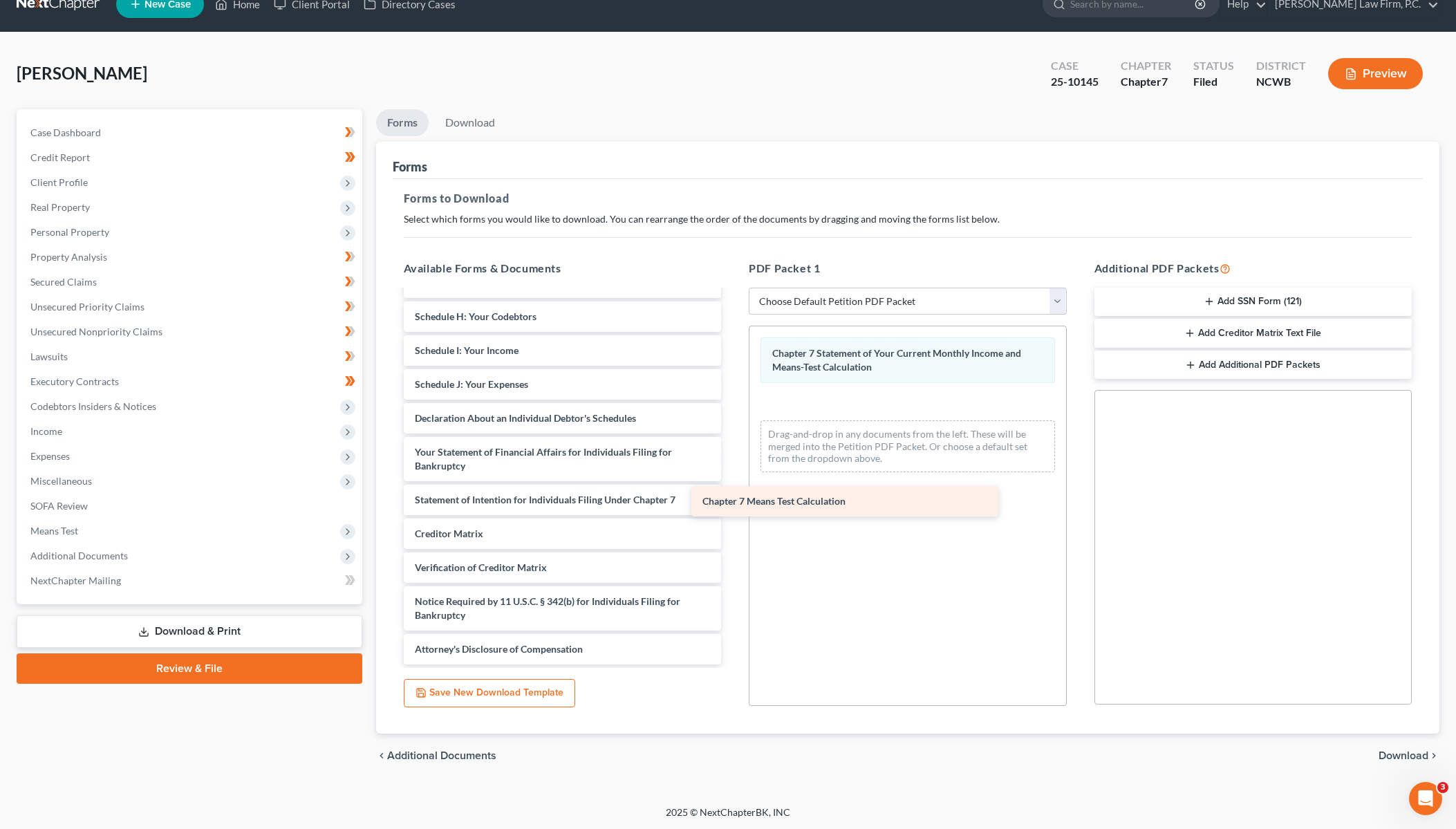
scroll to position [261, 0]
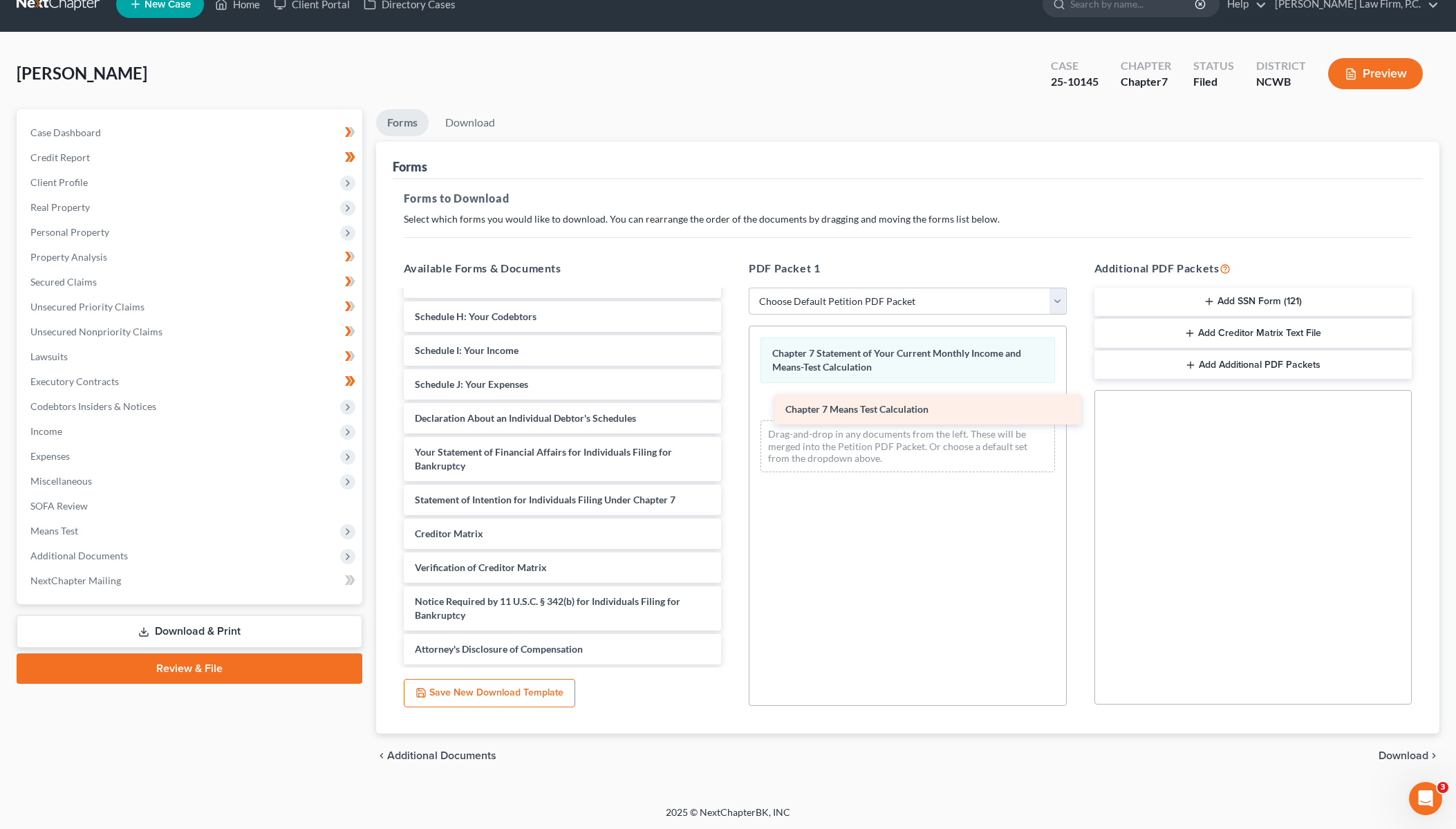
drag, startPoint x: 509, startPoint y: 520, endPoint x: 863, endPoint y: 403, distance: 372.8
click at [733, 403] on div "Chapter 7 Means Test Calculation 080625 [PERSON_NAME] certificate of counseling…" at bounding box center [563, 347] width 340 height 634
click at [1399, 756] on span "Download" at bounding box center [1403, 756] width 50 height 11
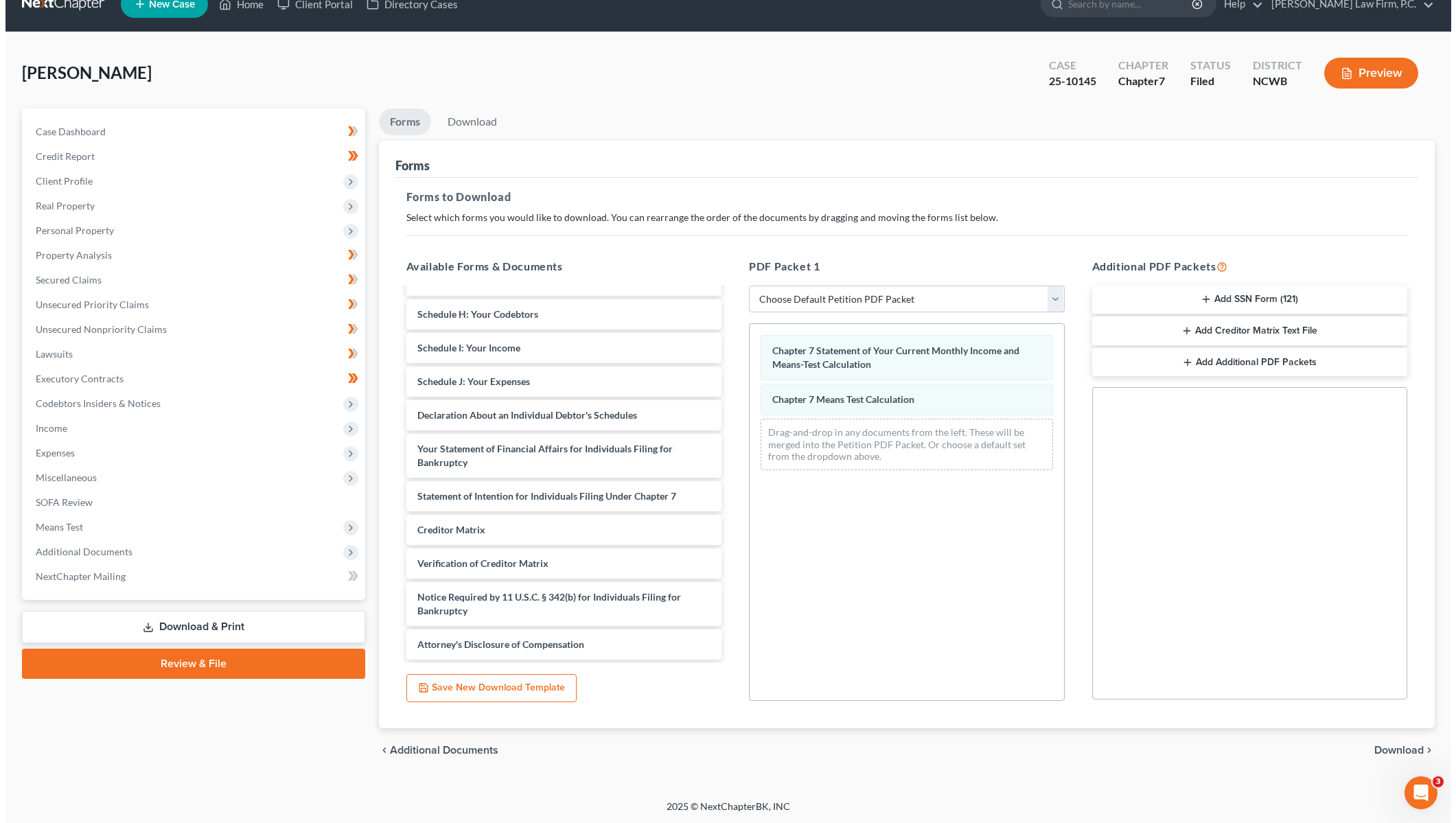
scroll to position [0, 0]
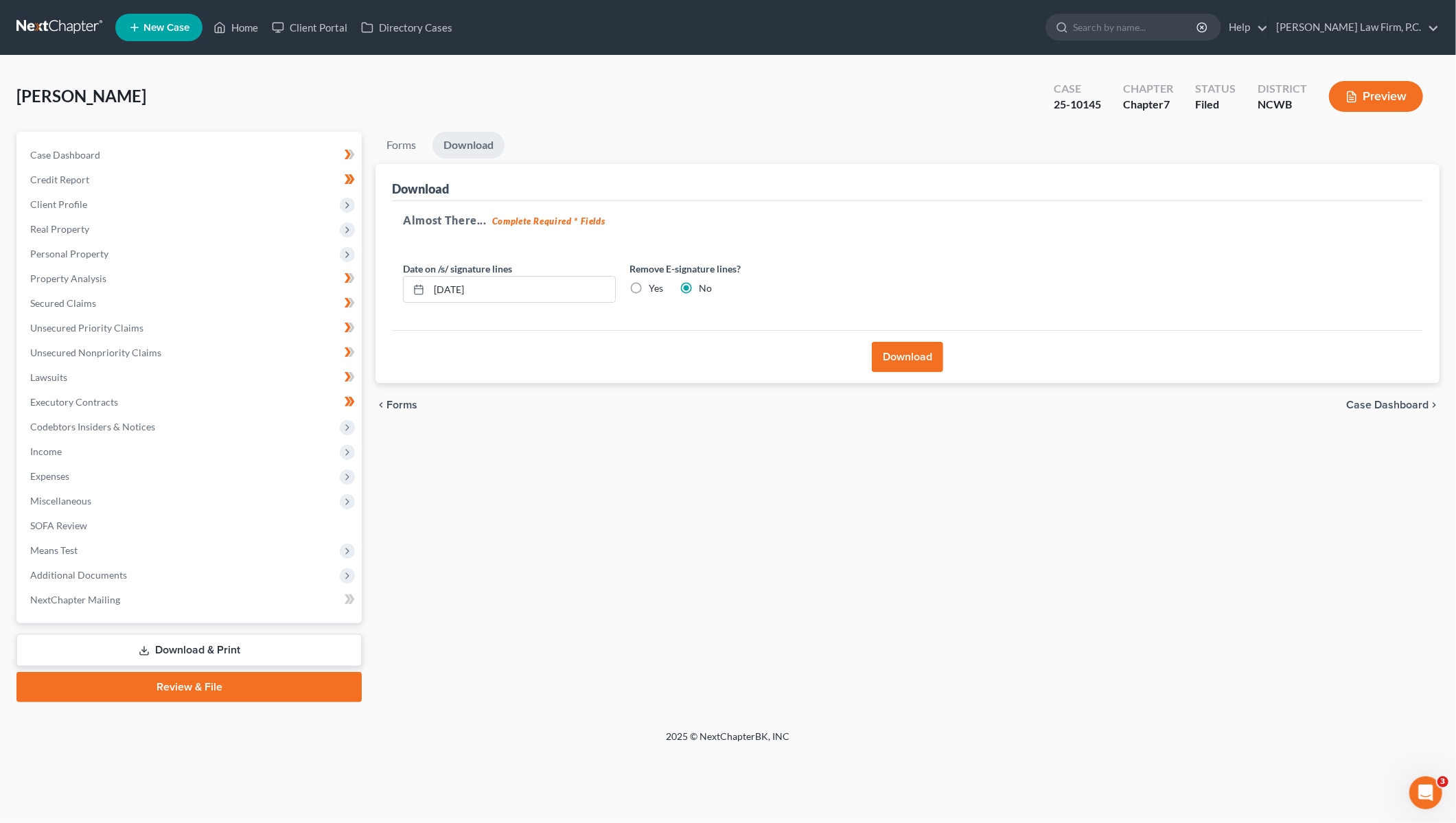
click at [649, 286] on label "Yes" at bounding box center [656, 288] width 14 height 14
click at [654, 286] on input "Yes" at bounding box center [659, 286] width 9 height 9
radio input "true"
radio input "false"
click at [890, 353] on button "Download" at bounding box center [907, 357] width 71 height 30
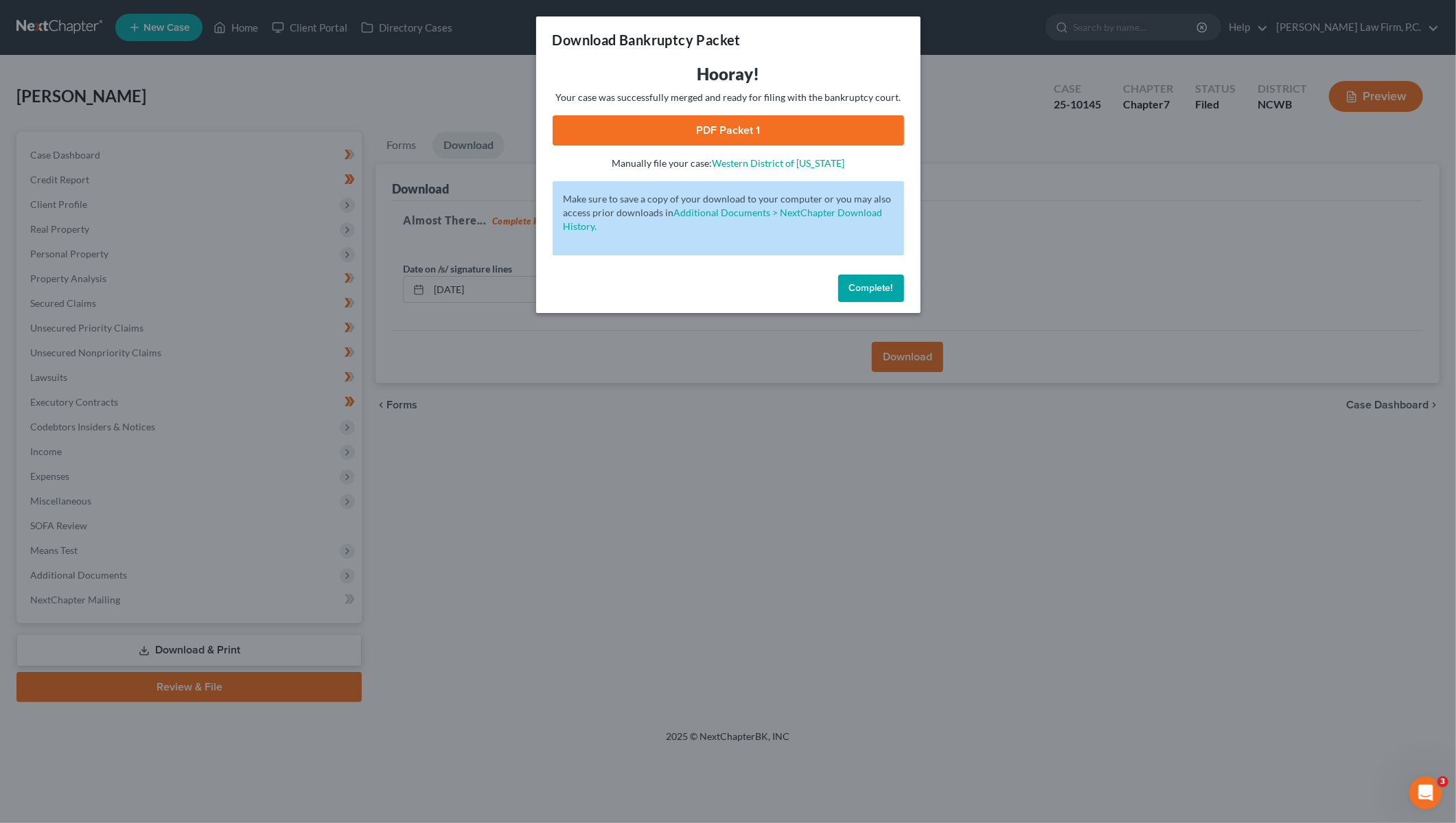
click at [691, 121] on link "PDF Packet 1" at bounding box center [729, 130] width 351 height 30
